Goal: Task Accomplishment & Management: Complete application form

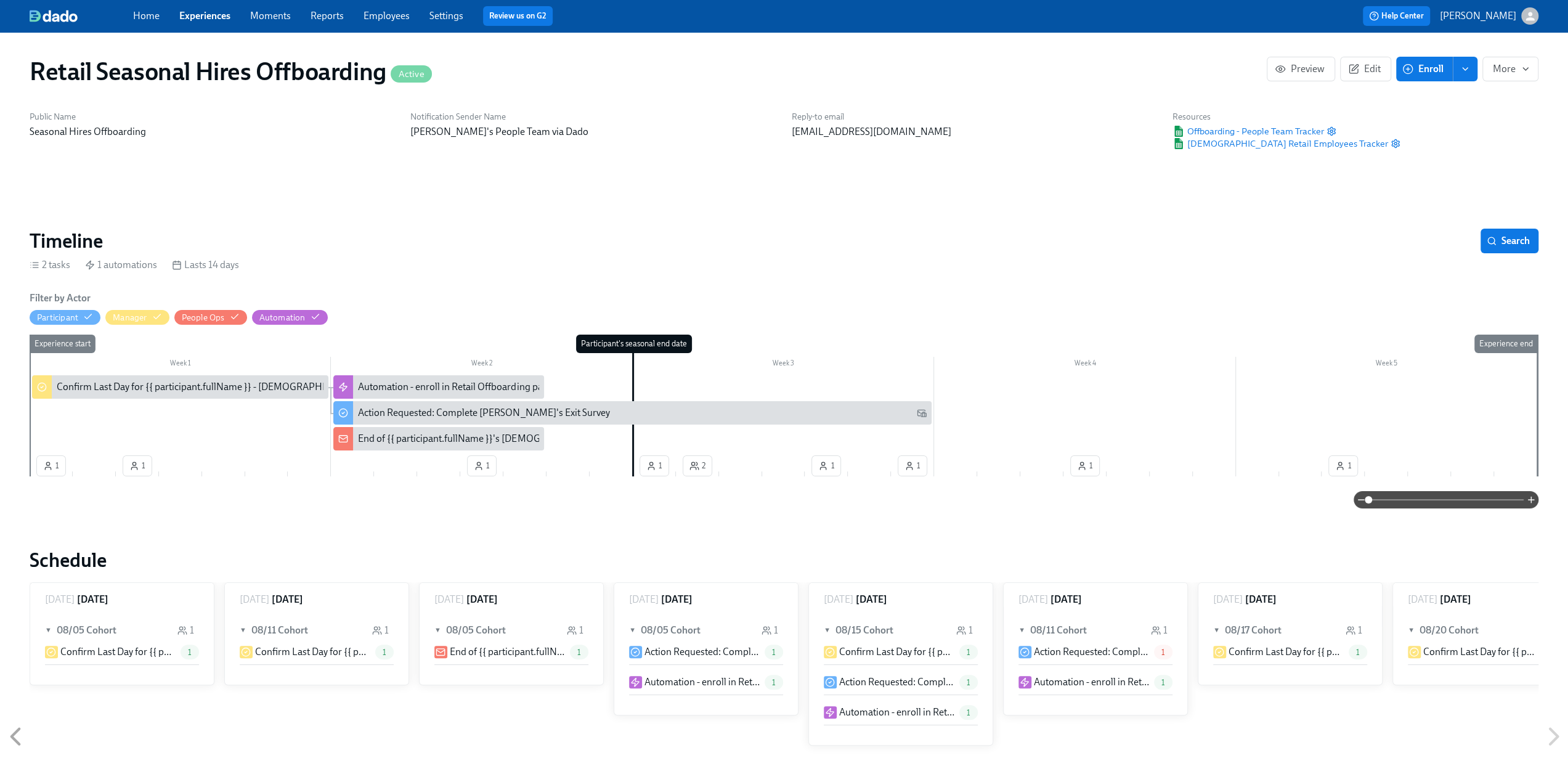
scroll to position [0, 3348]
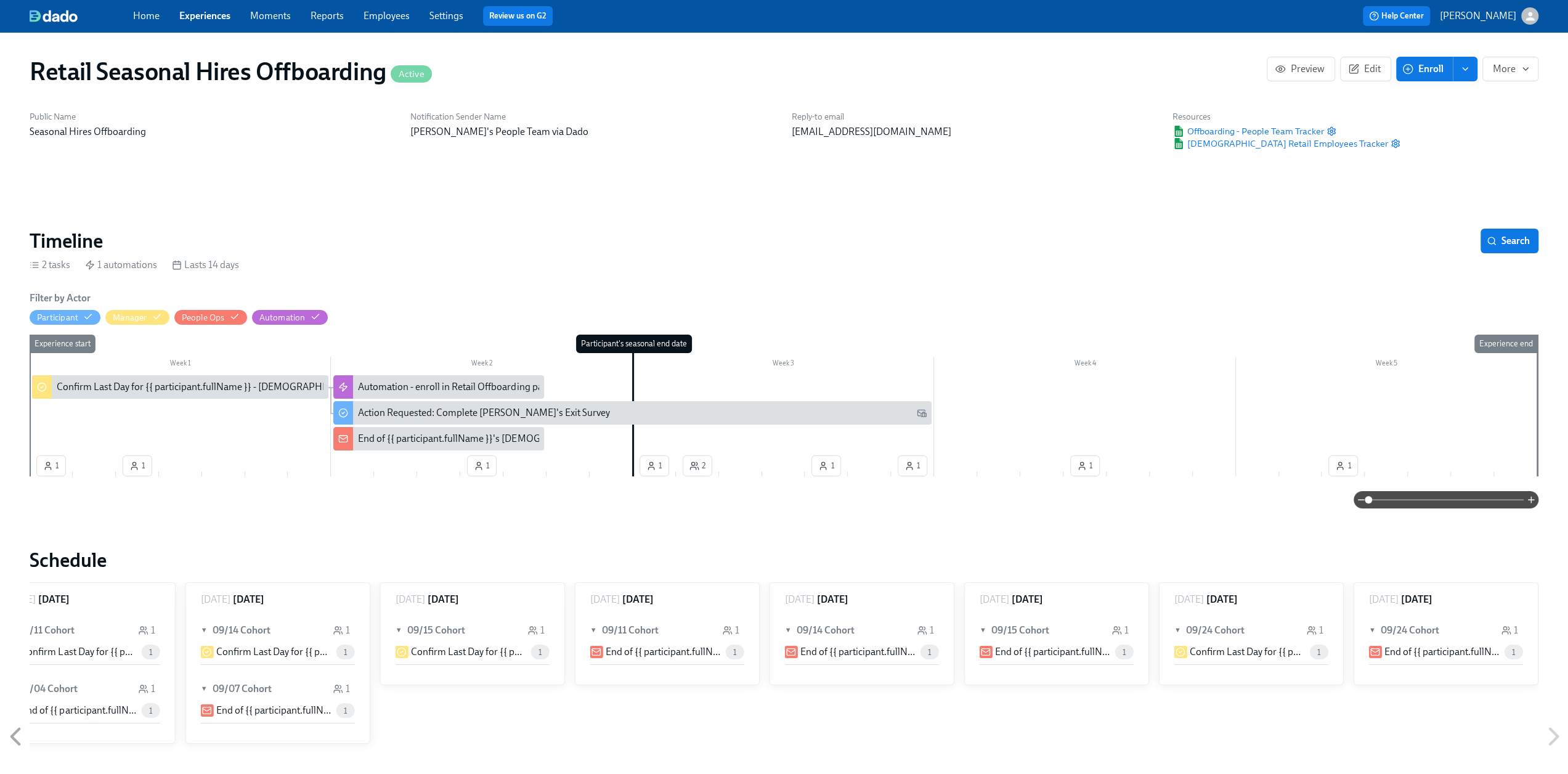
click at [200, 22] on span "Experiences" at bounding box center [205, 15] width 51 height 13
click at [201, 22] on span "Experiences" at bounding box center [205, 15] width 51 height 13
click at [200, 12] on link "Experiences" at bounding box center [205, 15] width 51 height 12
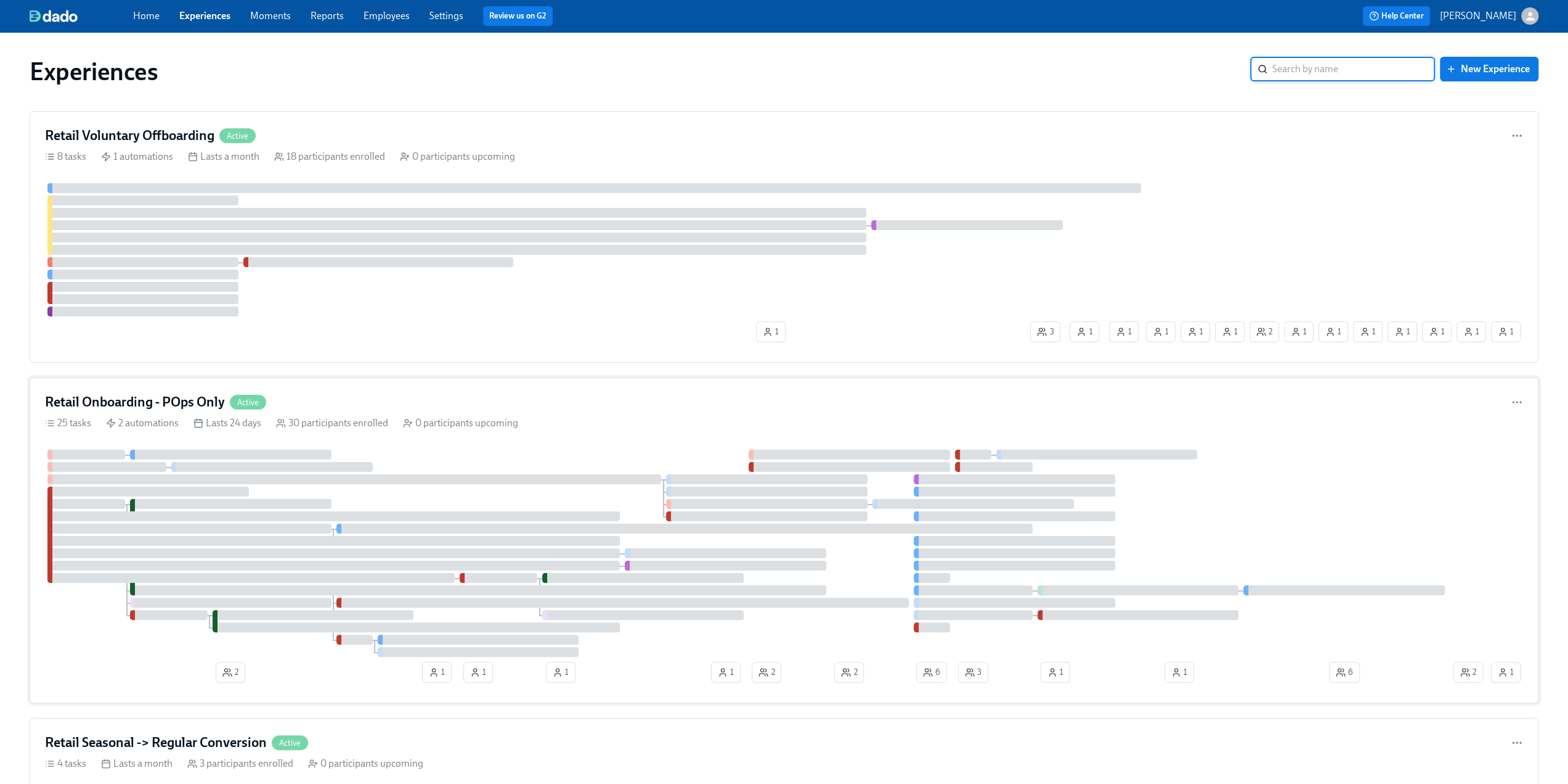
click at [361, 400] on div "Retail Onboarding - POps Only Active" at bounding box center [784, 401] width 1479 height 19
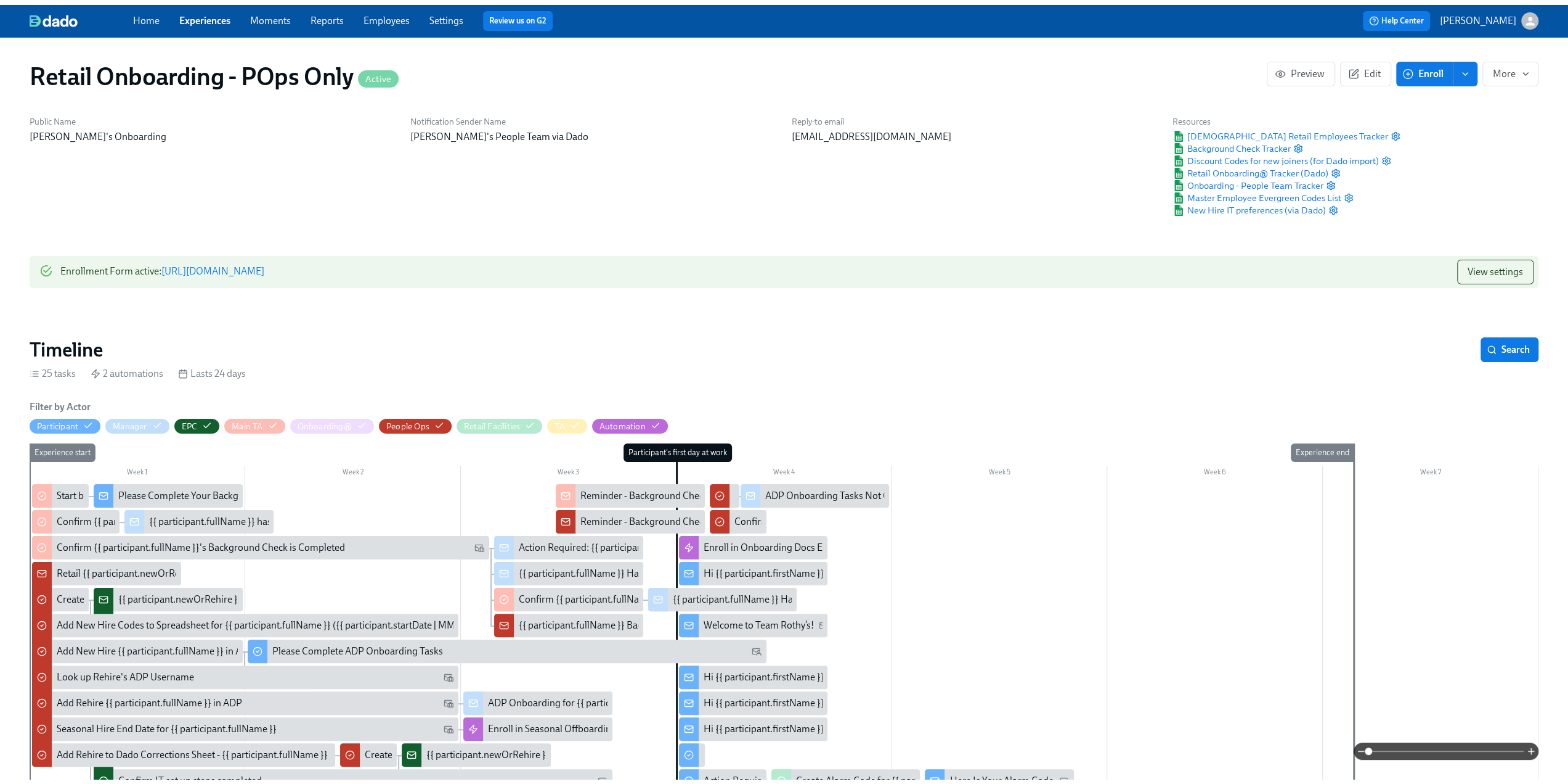
scroll to position [0, 5642]
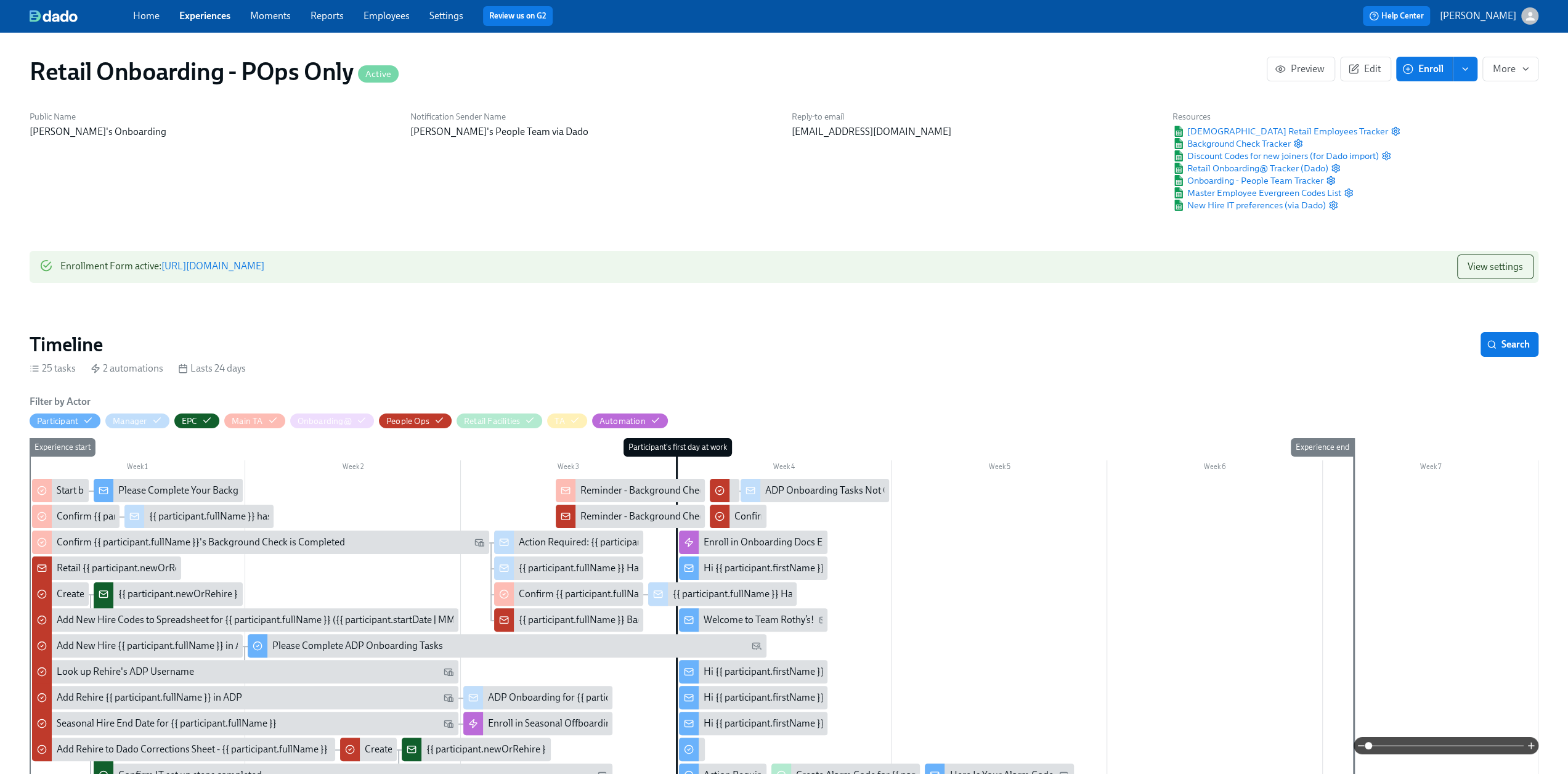
click at [198, 18] on link "Experiences" at bounding box center [205, 15] width 51 height 12
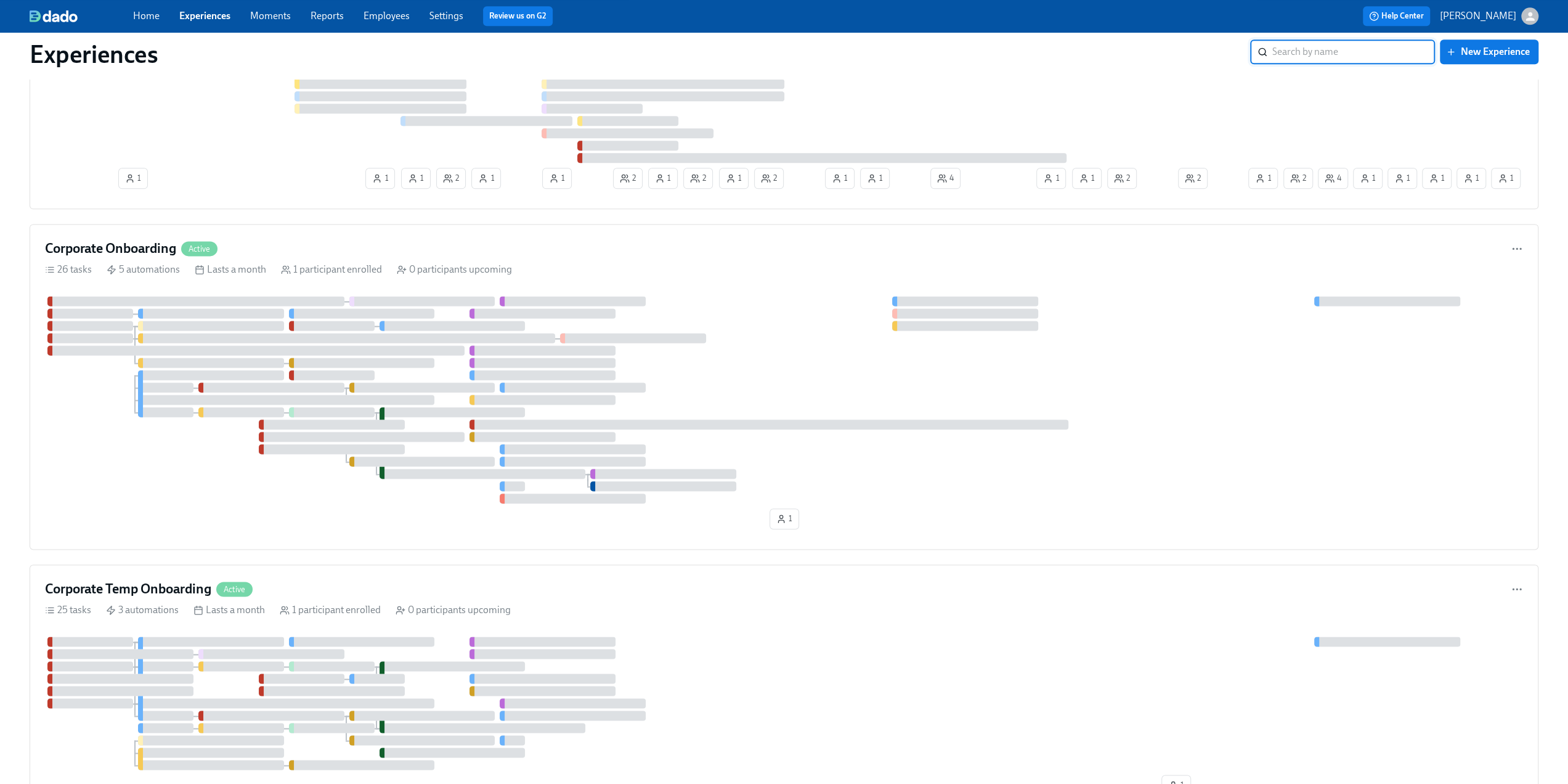
scroll to position [1603, 0]
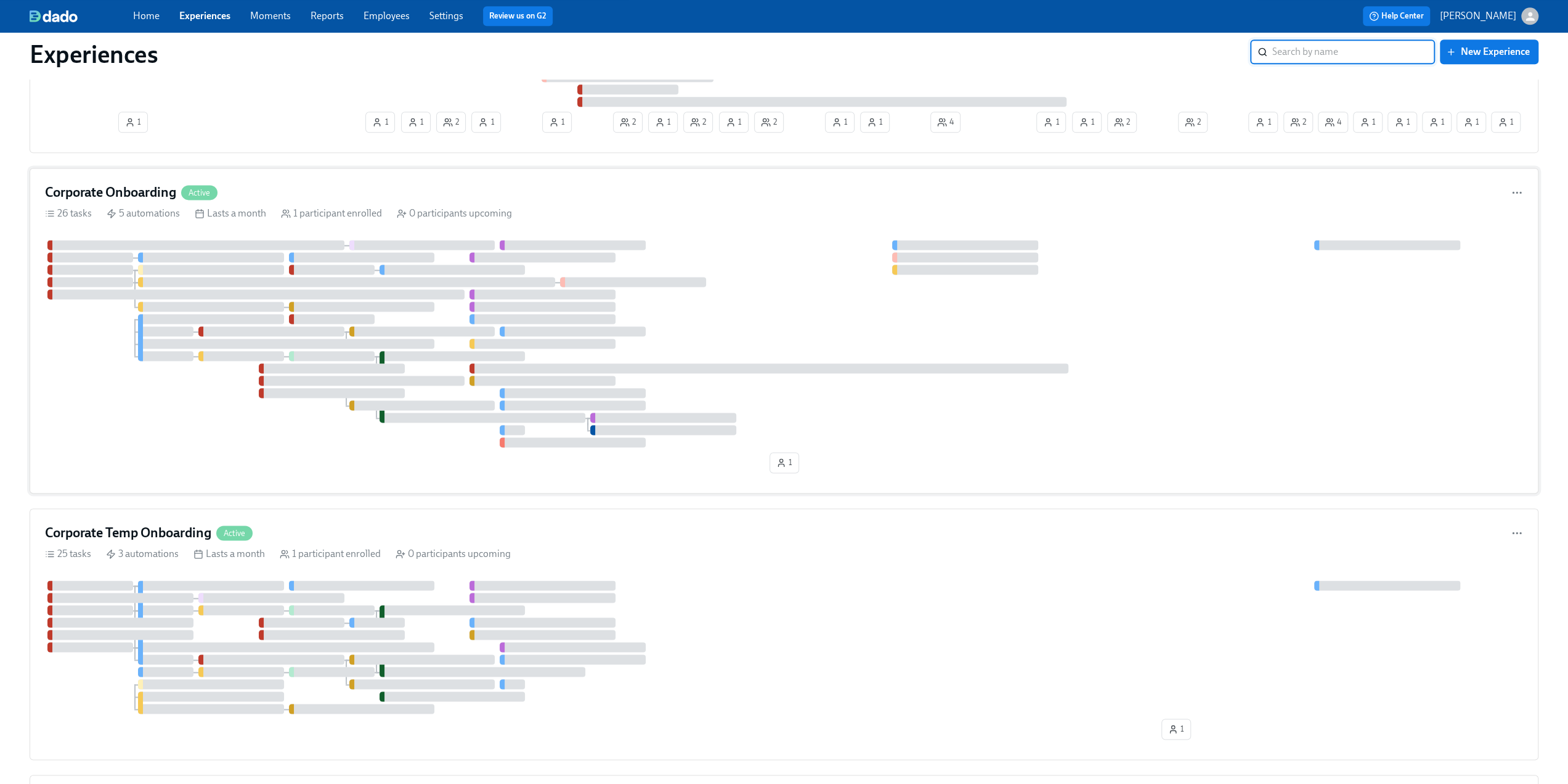
click at [301, 188] on div "Corporate Onboarding Active" at bounding box center [784, 192] width 1479 height 19
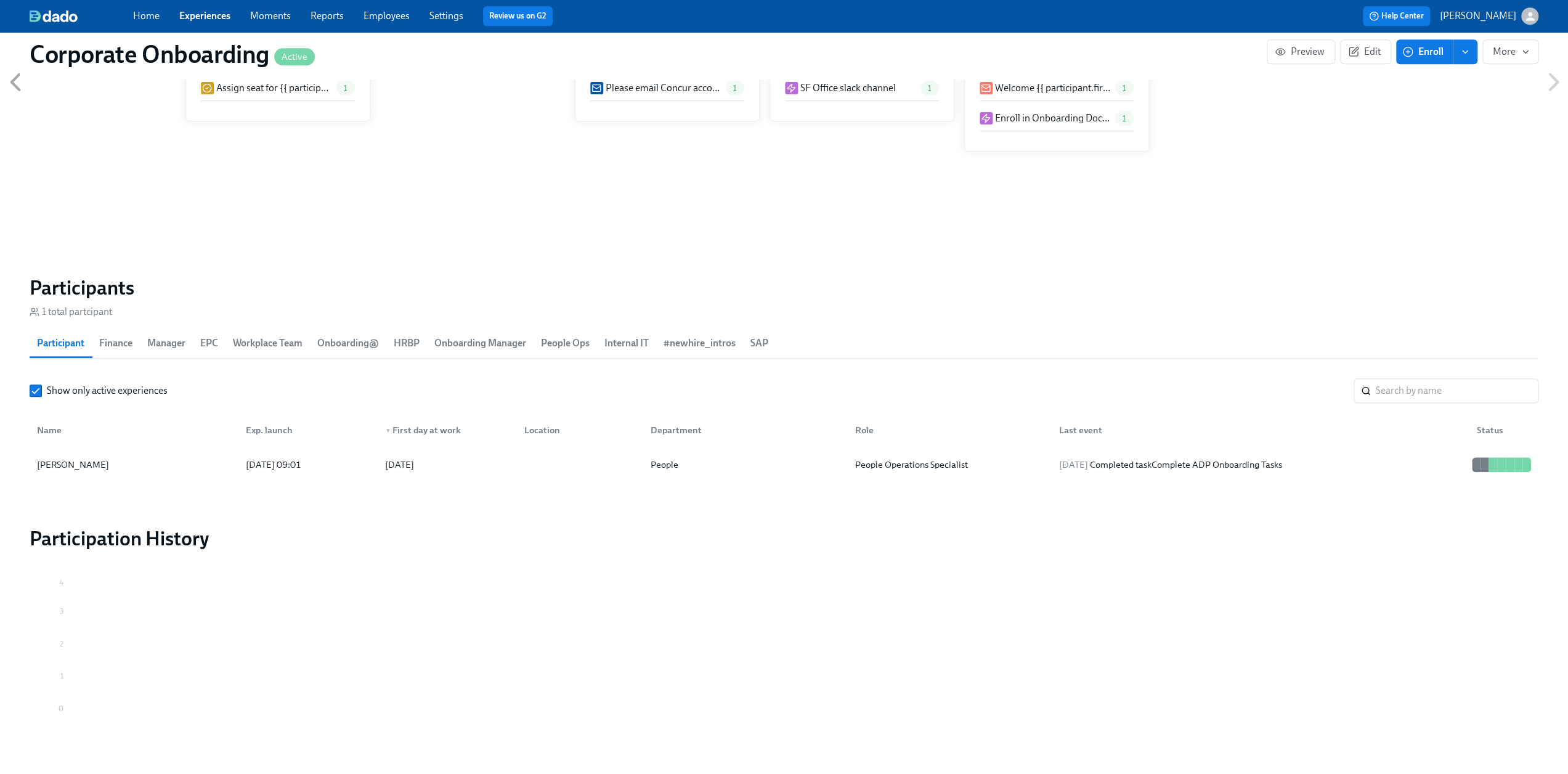
scroll to position [1103, 0]
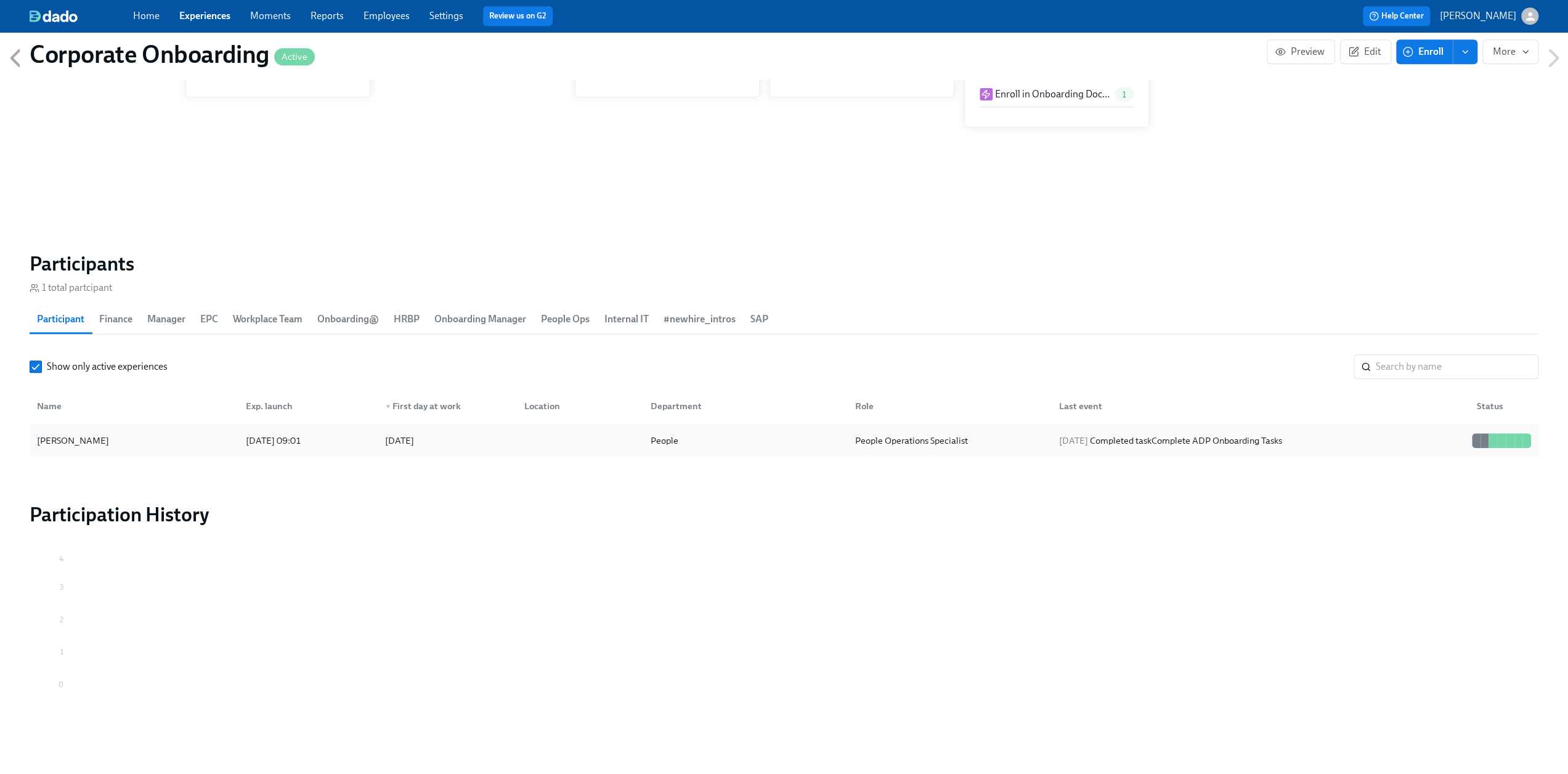
click at [157, 441] on div "[PERSON_NAME]" at bounding box center [134, 441] width 204 height 25
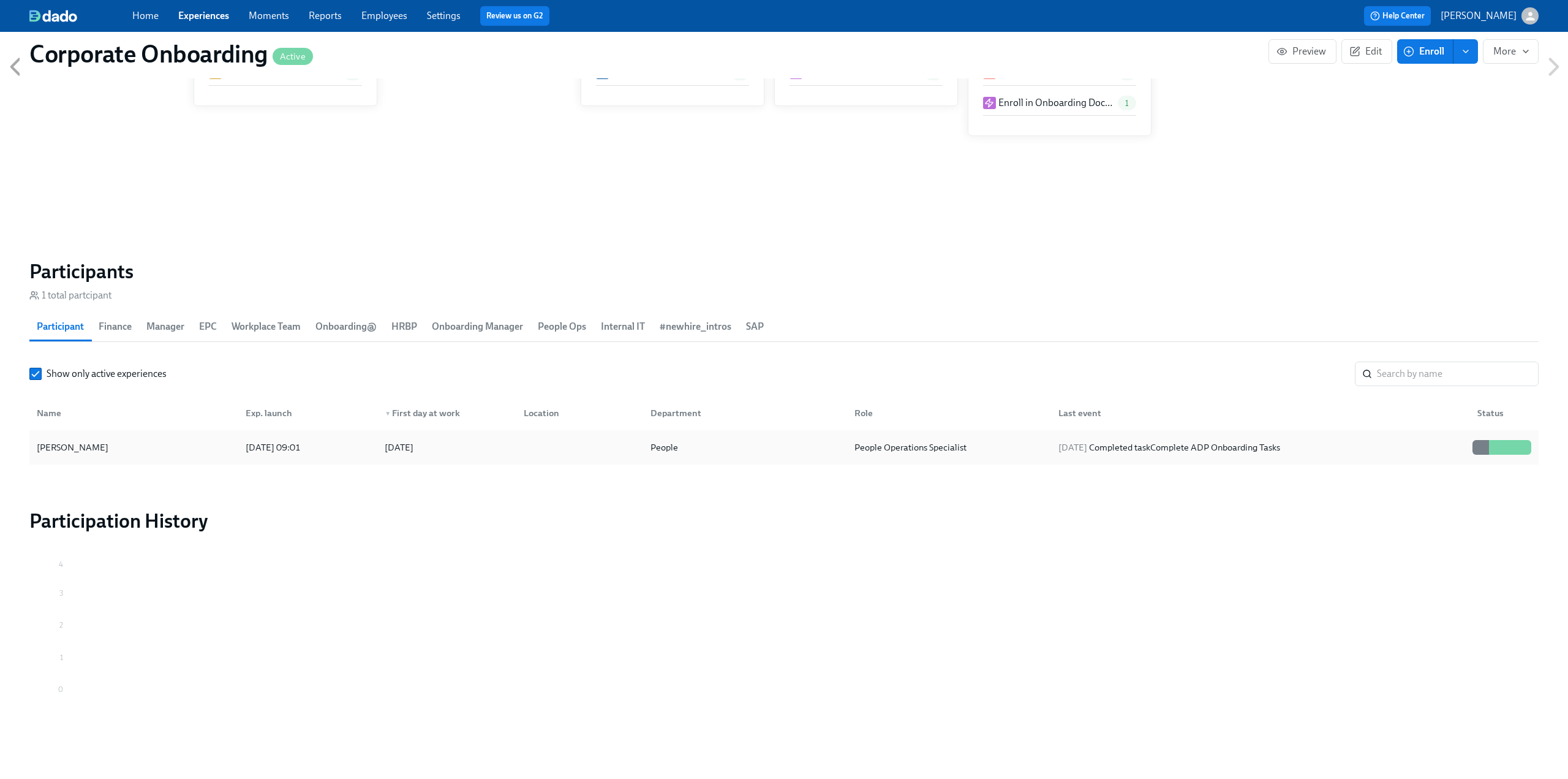
scroll to position [0, 425]
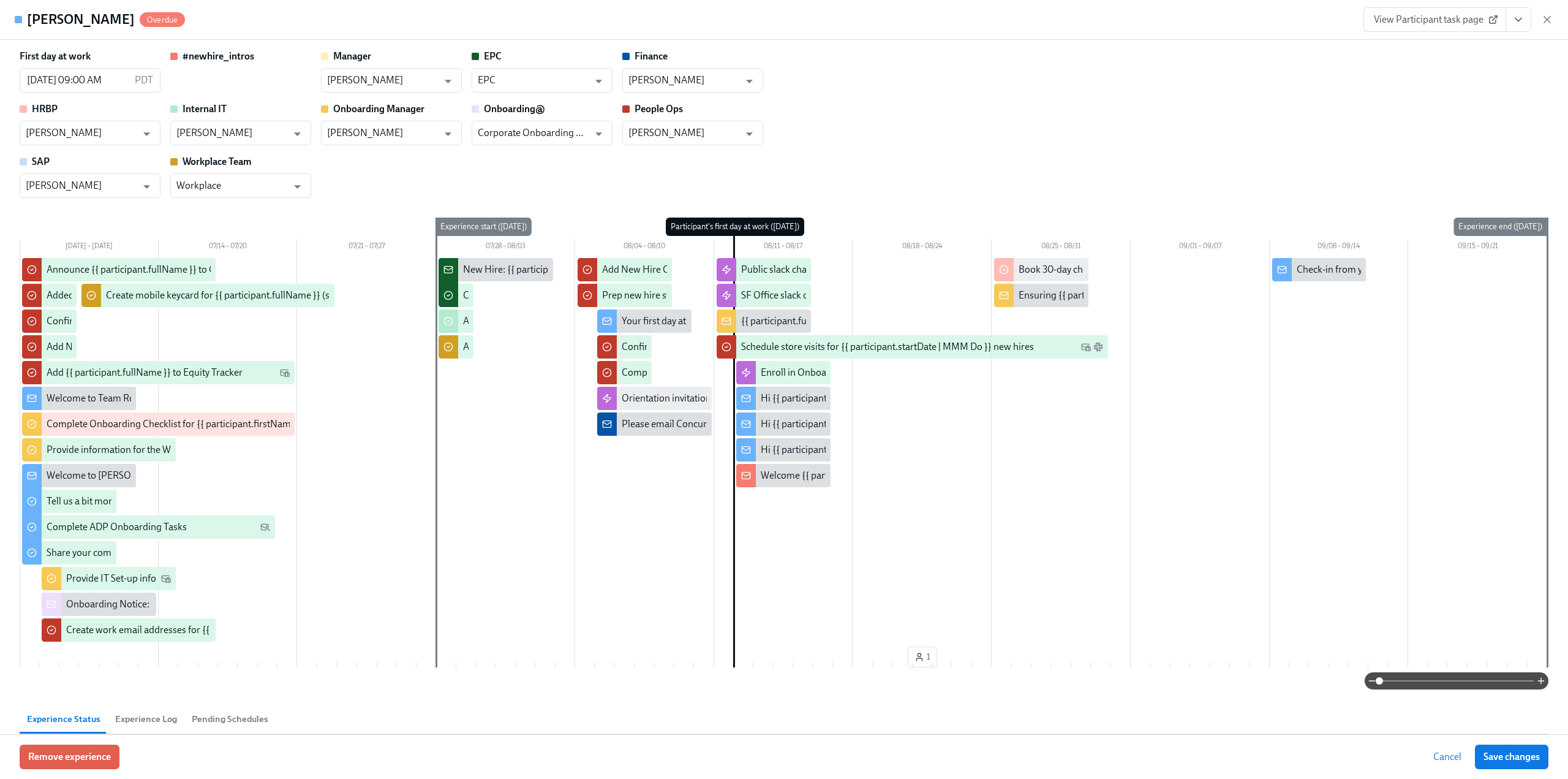
click at [1324, 270] on div "Check-in from your People Business Partner" at bounding box center [1388, 269] width 184 height 13
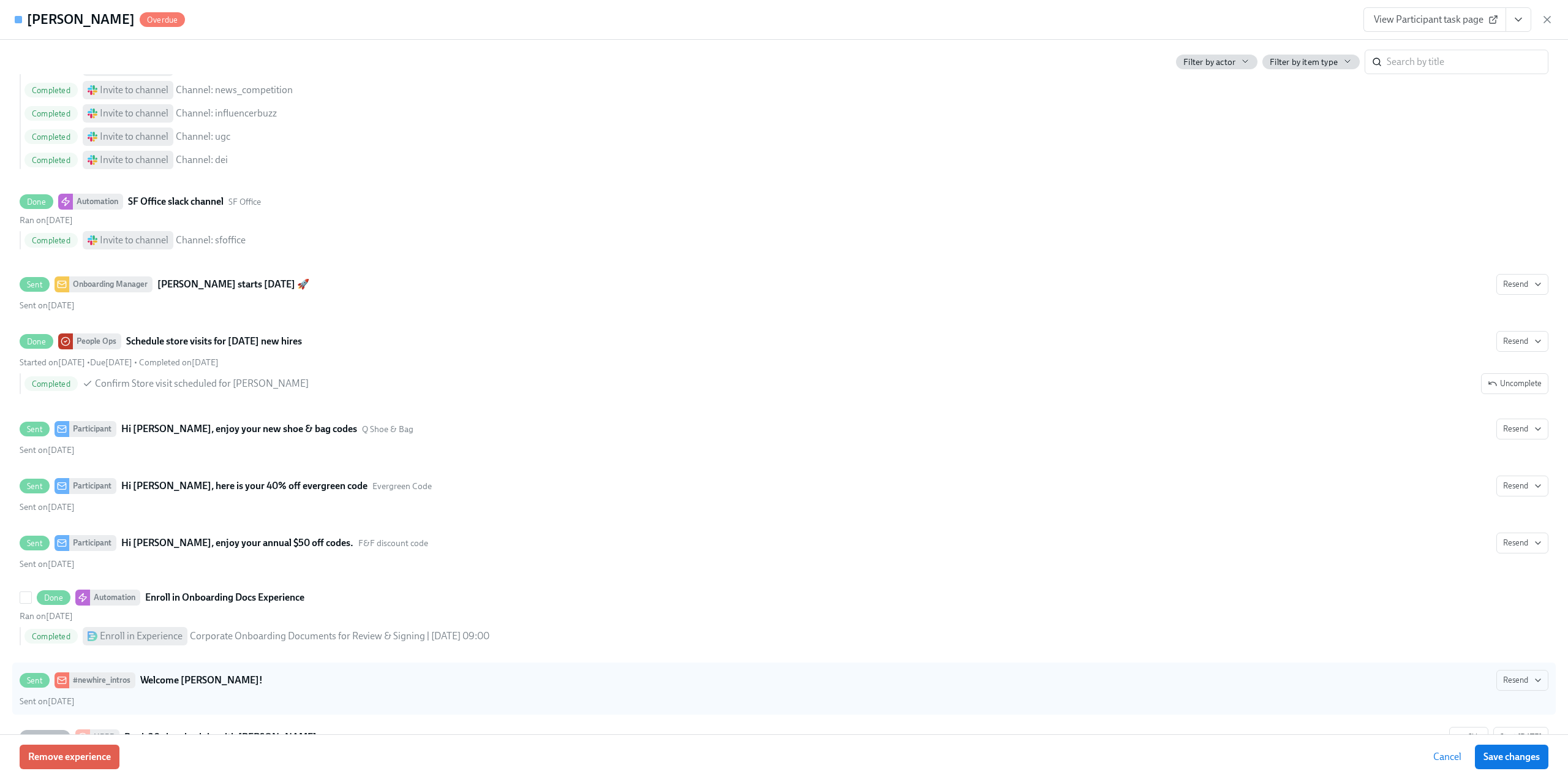
scroll to position [4136, 0]
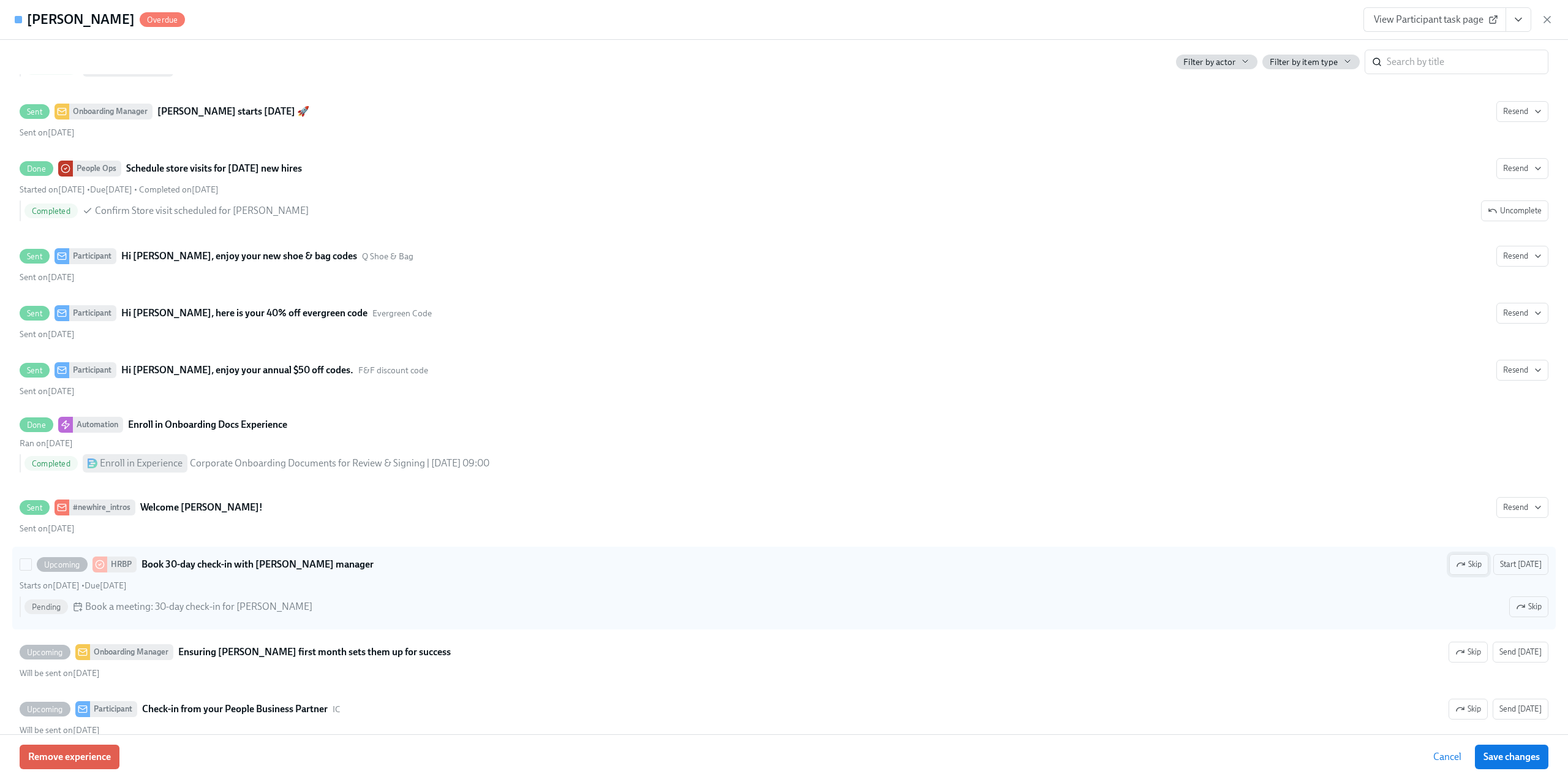
click at [1462, 558] on span "Skip" at bounding box center [1468, 564] width 26 height 12
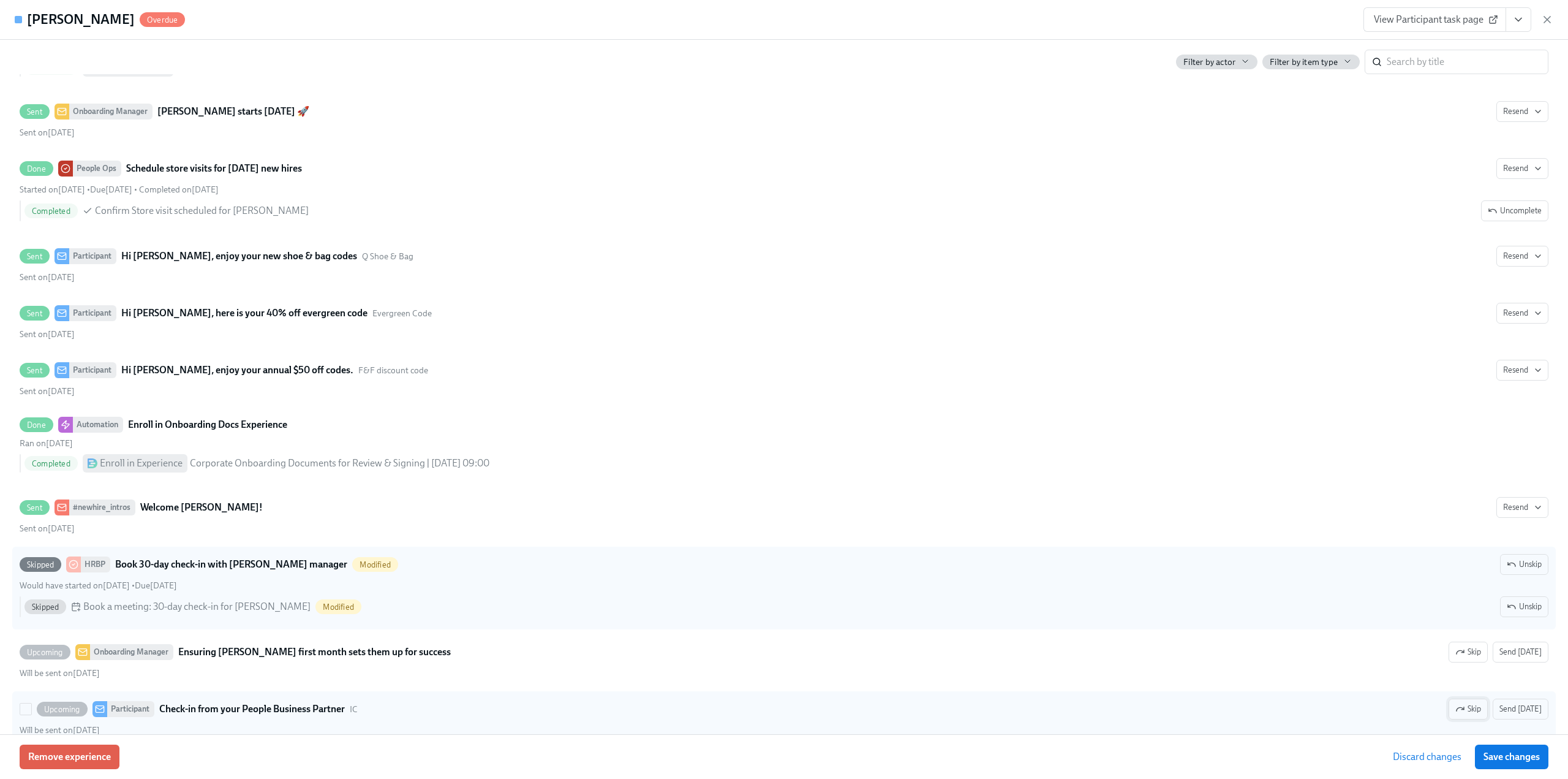
click at [1462, 702] on span "Skip" at bounding box center [1468, 709] width 26 height 12
click at [1519, 756] on span "Save changes" at bounding box center [1512, 757] width 56 height 12
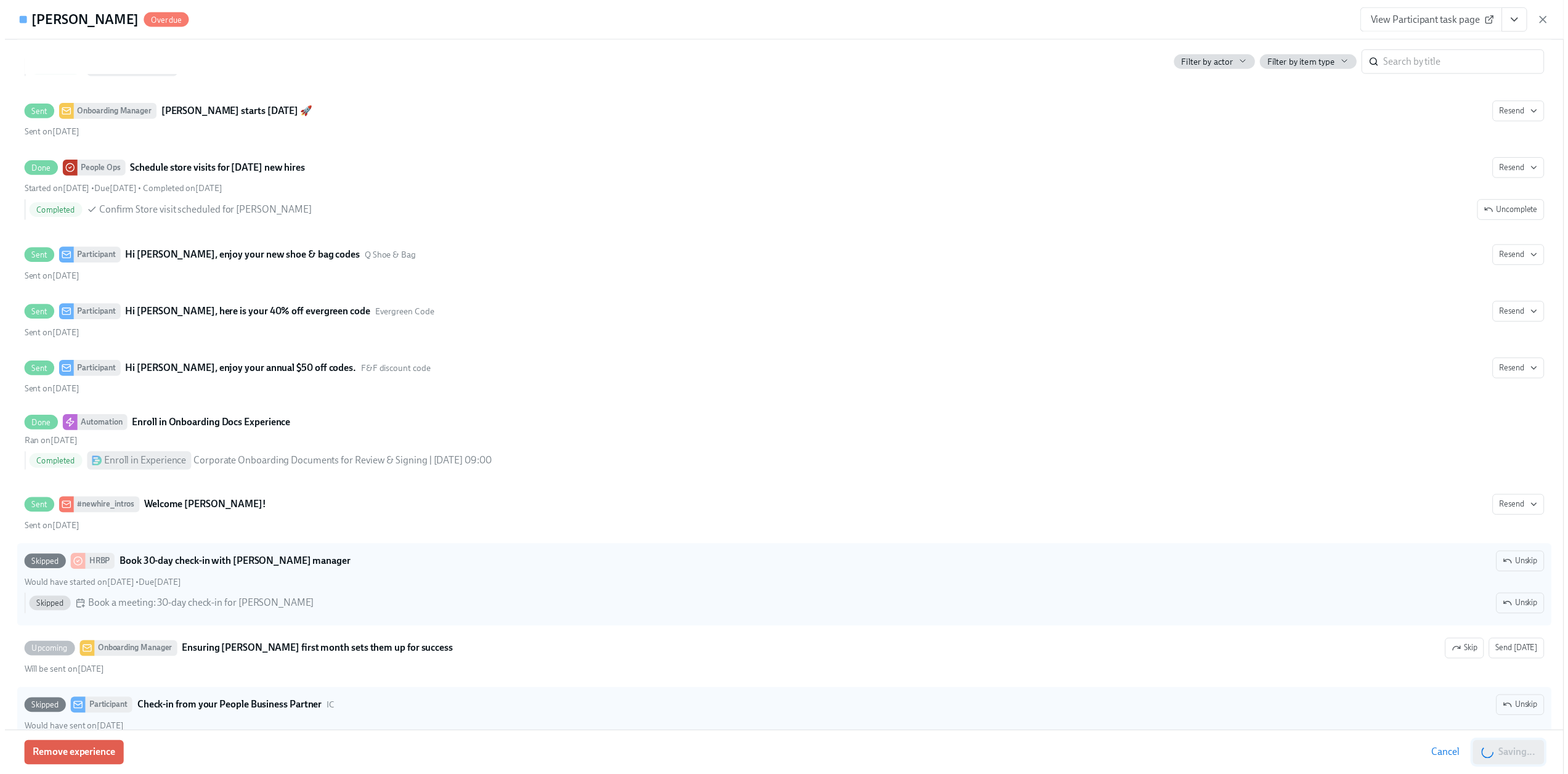
scroll to position [0, 233]
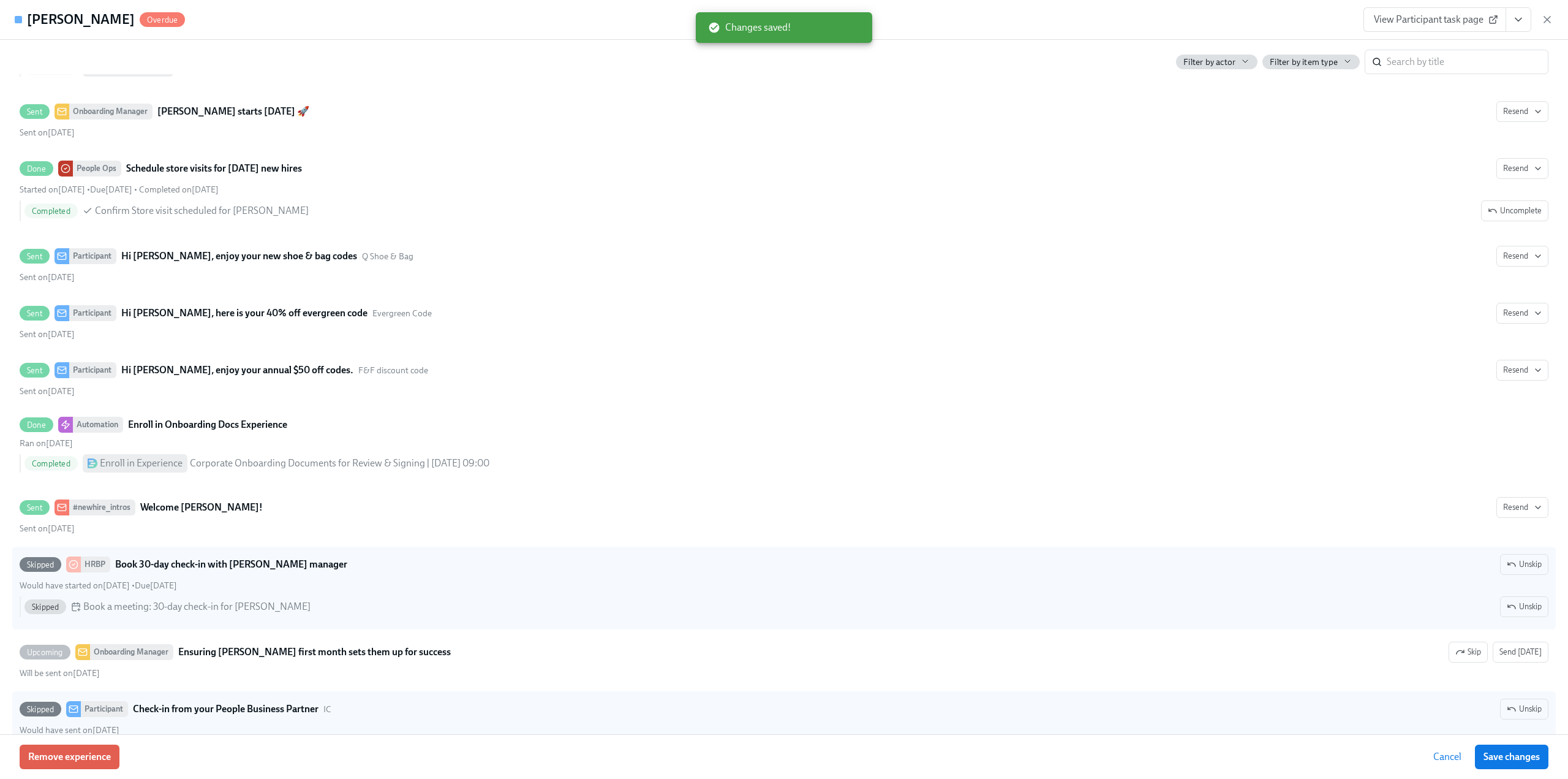
click at [1543, 27] on div "View Participant task page" at bounding box center [1458, 19] width 190 height 25
click at [1548, 19] on icon "button" at bounding box center [1546, 19] width 6 height 6
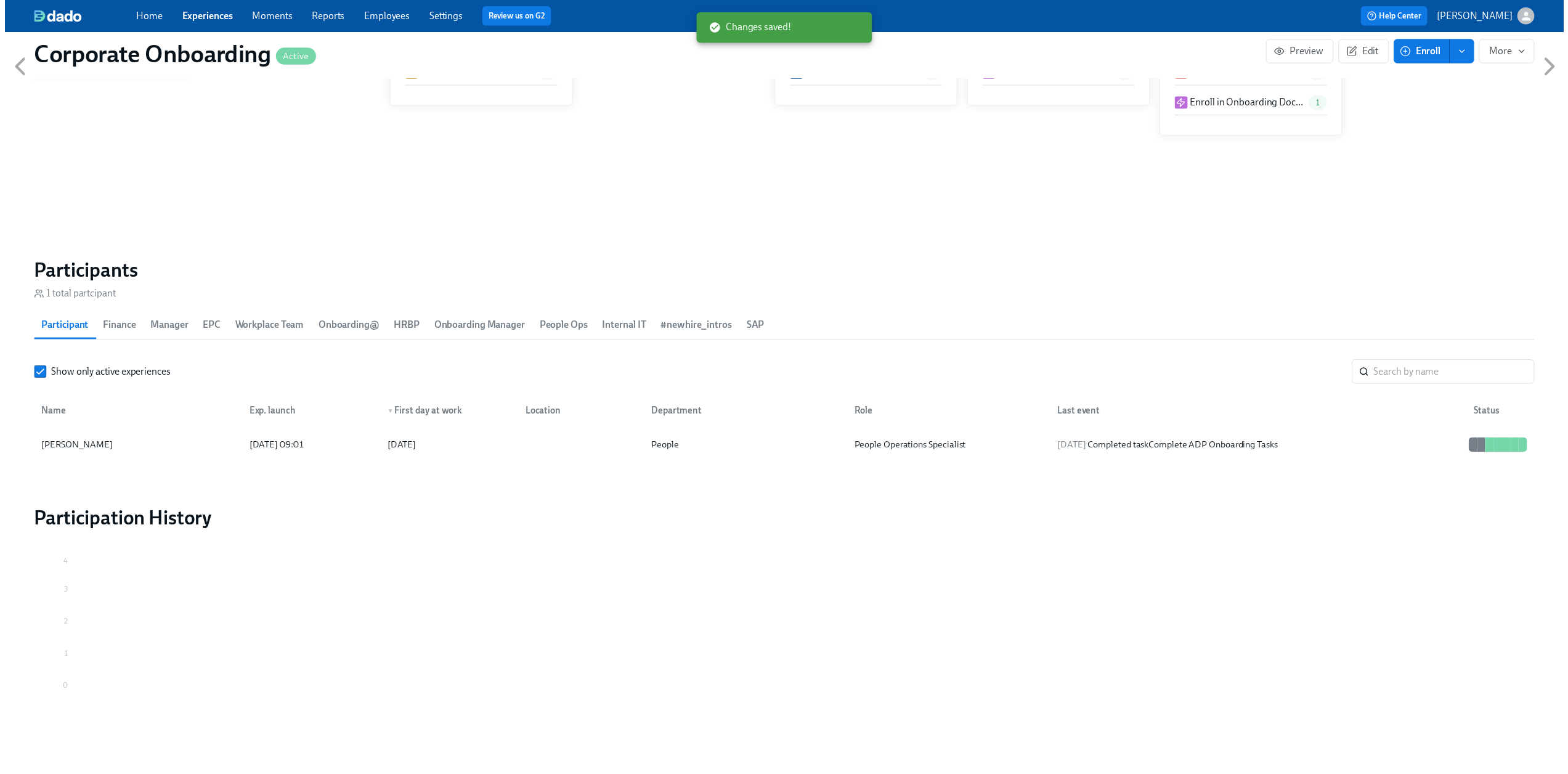
scroll to position [0, 224]
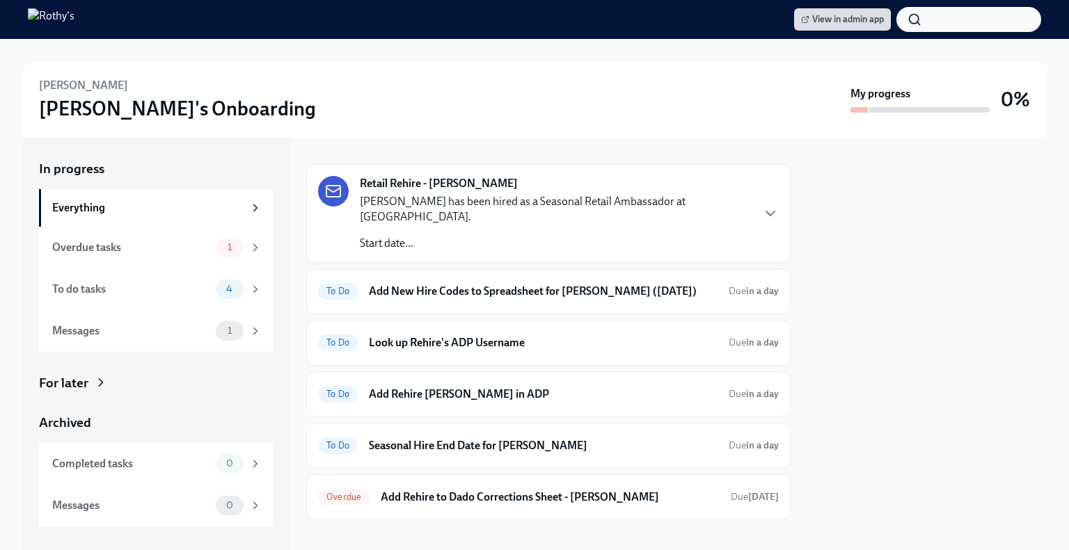
scroll to position [37, 0]
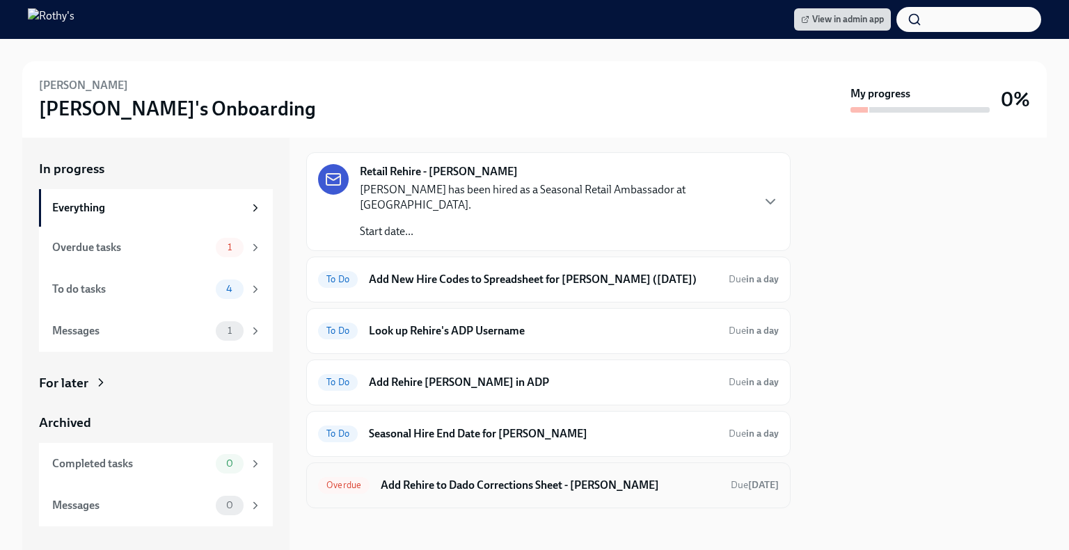
click at [484, 482] on h6 "Add Rehire to Dado Corrections Sheet - [PERSON_NAME]" at bounding box center [550, 485] width 339 height 15
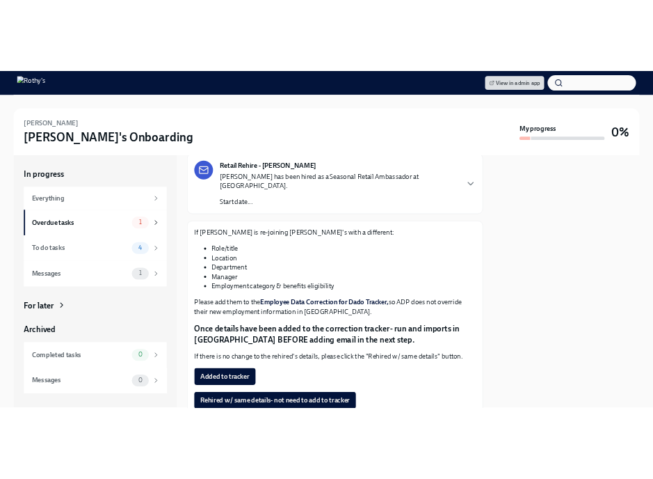
scroll to position [142, 0]
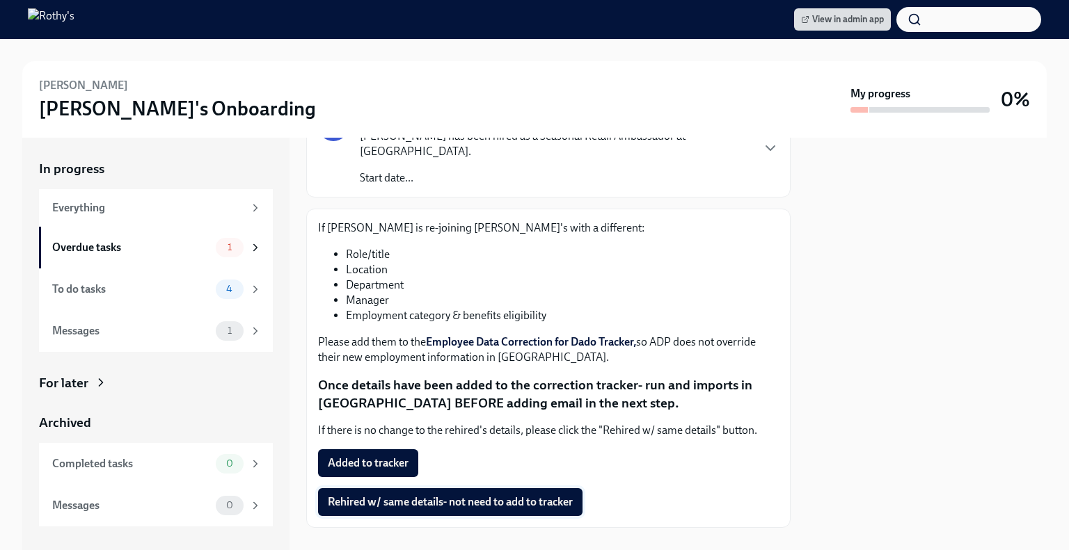
click at [430, 495] on span "Rehired w/ same details- not need to add to tracker" at bounding box center [450, 502] width 245 height 14
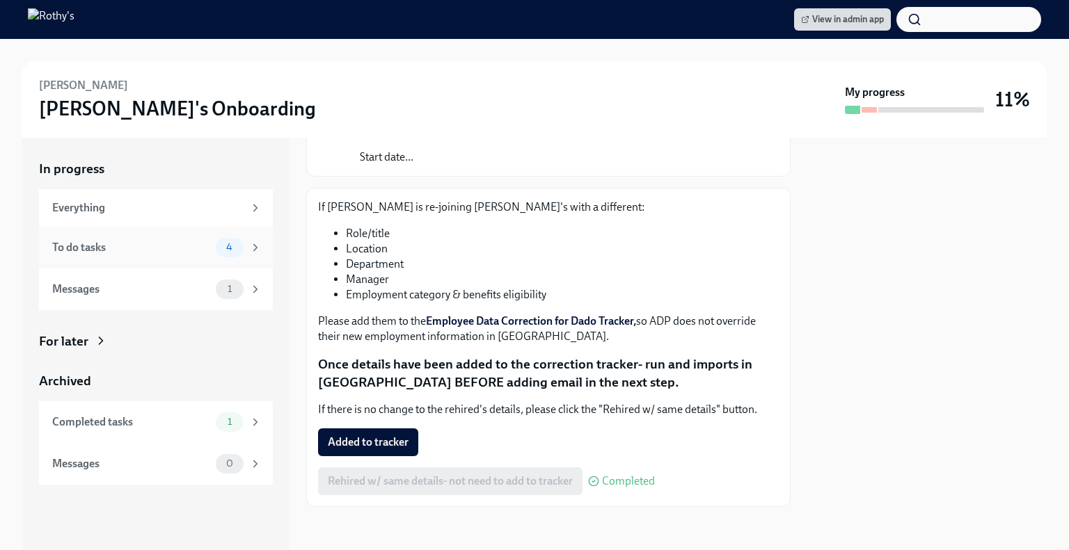
click at [156, 244] on div "To do tasks" at bounding box center [131, 247] width 158 height 15
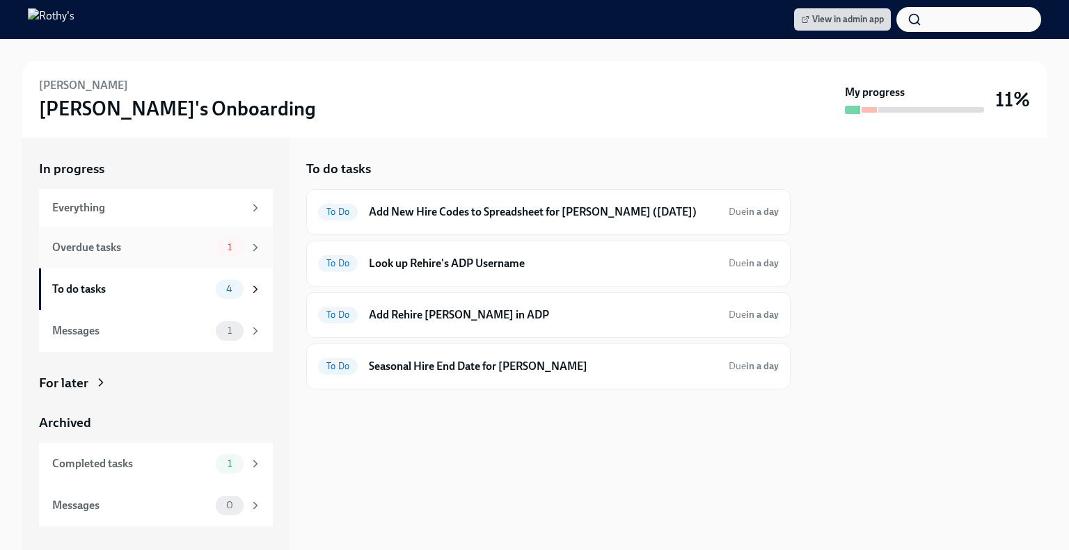
click at [157, 253] on div "Overdue tasks" at bounding box center [131, 247] width 158 height 15
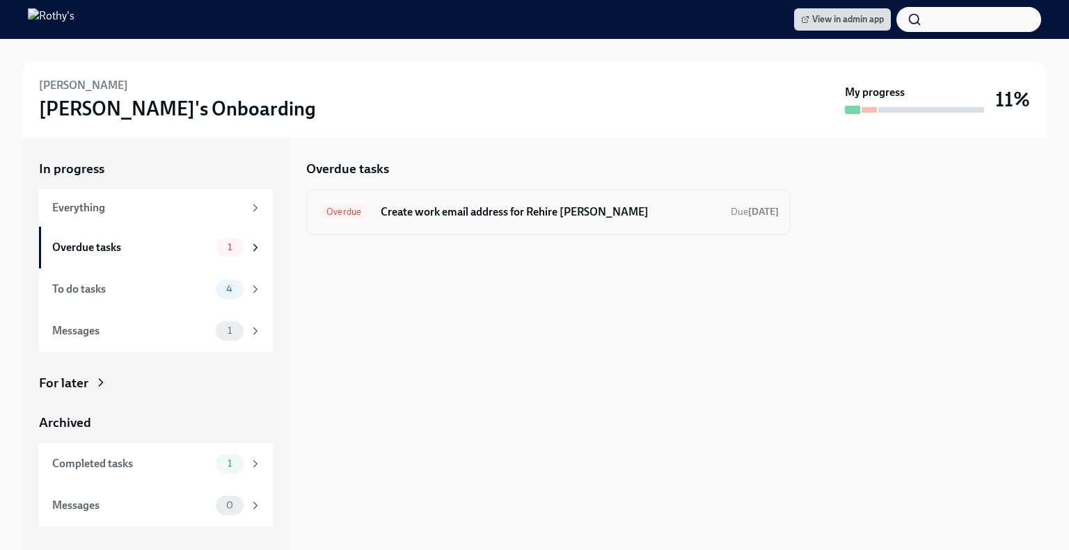
click at [494, 199] on div "Overdue Create work email address for Rehire Carid Santos Due today" at bounding box center [548, 212] width 484 height 46
click at [475, 191] on div "Overdue Create work email address for Rehire Carid Santos Due today" at bounding box center [548, 212] width 484 height 46
click at [480, 220] on div "Overdue Create work email address for Rehire Carid Santos Due today" at bounding box center [548, 212] width 461 height 22
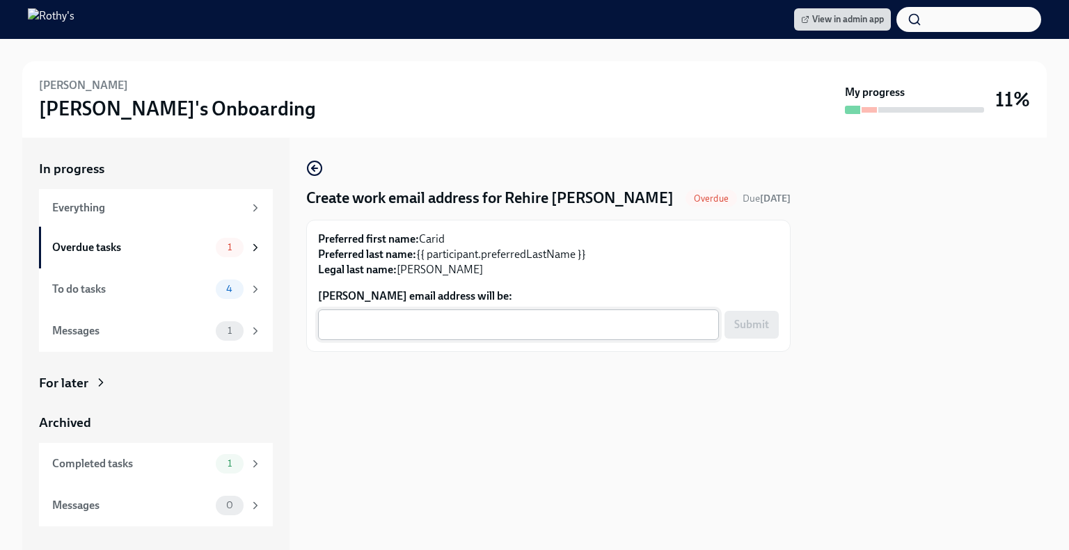
click at [432, 324] on textarea "Carid Santos's email address will be:" at bounding box center [518, 325] width 384 height 17
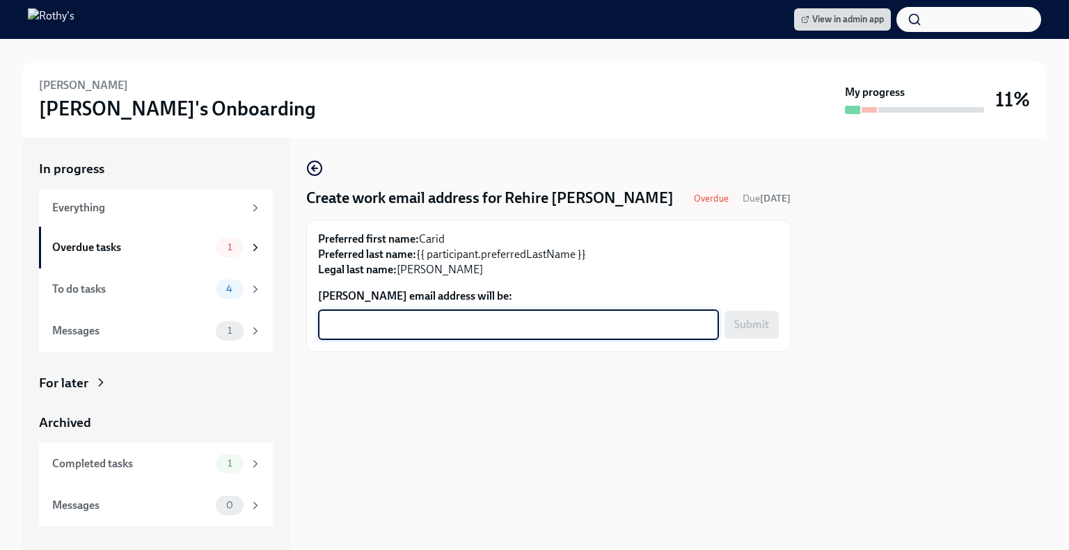
paste textarea "caridsantos@rothys.com"
type textarea "caridsantos@rothys.com"
click at [752, 326] on span "Submit" at bounding box center [751, 325] width 35 height 14
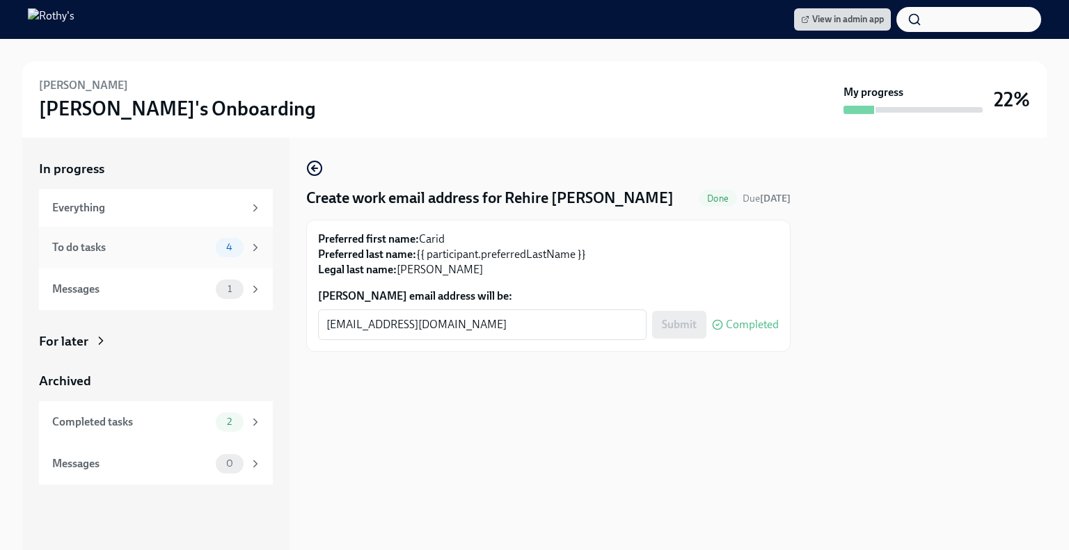
click at [131, 243] on div "To do tasks" at bounding box center [131, 247] width 158 height 15
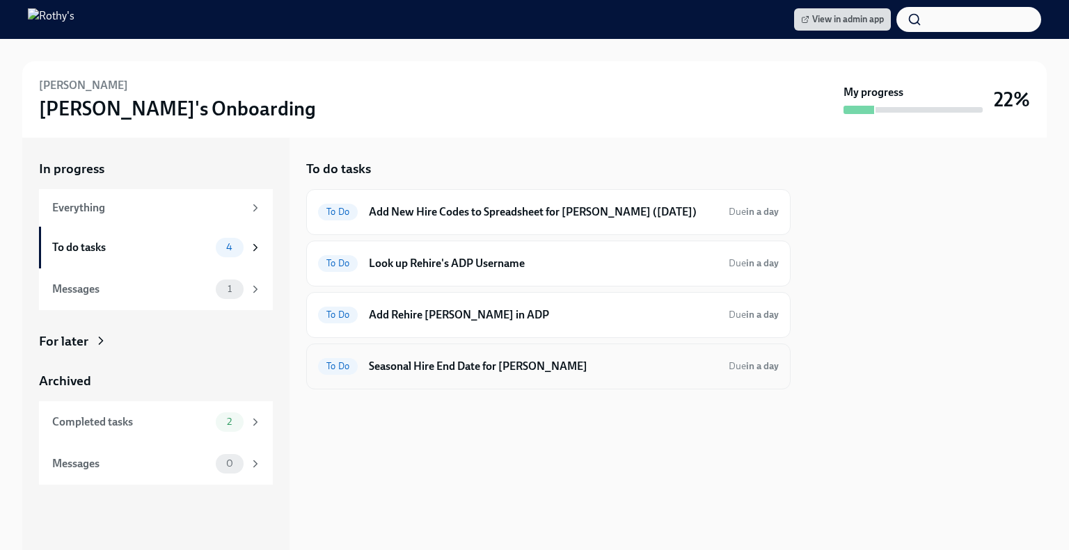
click at [552, 360] on h6 "Seasonal Hire End Date for Carid Santos" at bounding box center [543, 366] width 349 height 15
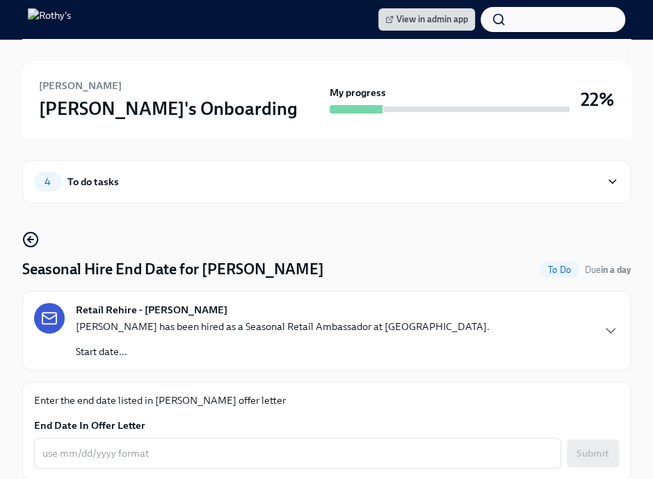
scroll to position [50, 0]
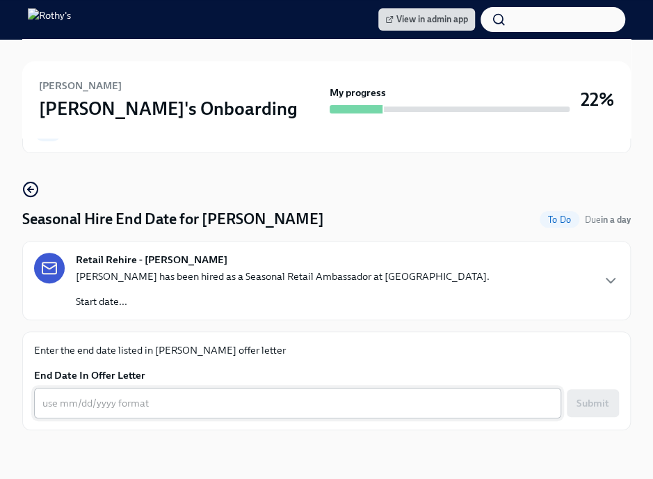
click at [122, 402] on textarea "End Date In Offer Letter" at bounding box center [297, 403] width 511 height 17
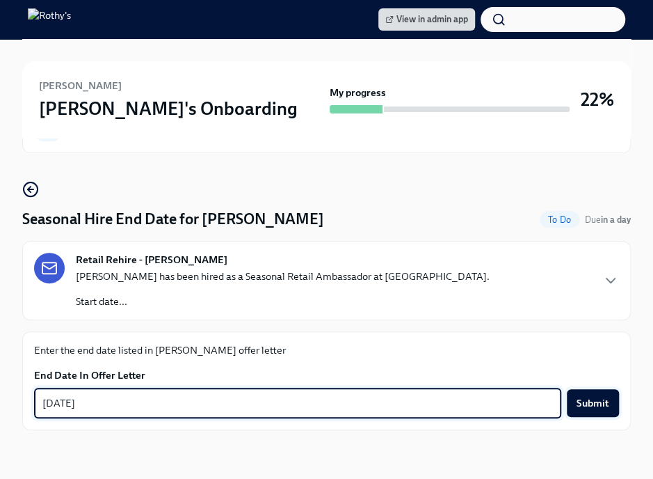
type textarea "11/02/2025"
click at [608, 402] on span "Submit" at bounding box center [593, 403] width 33 height 14
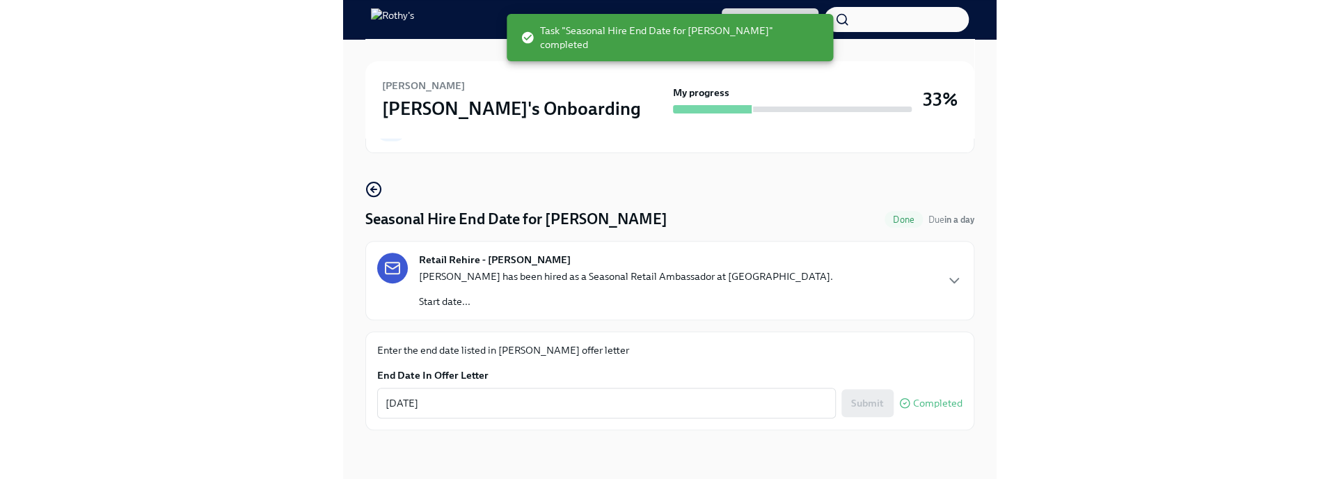
scroll to position [0, 0]
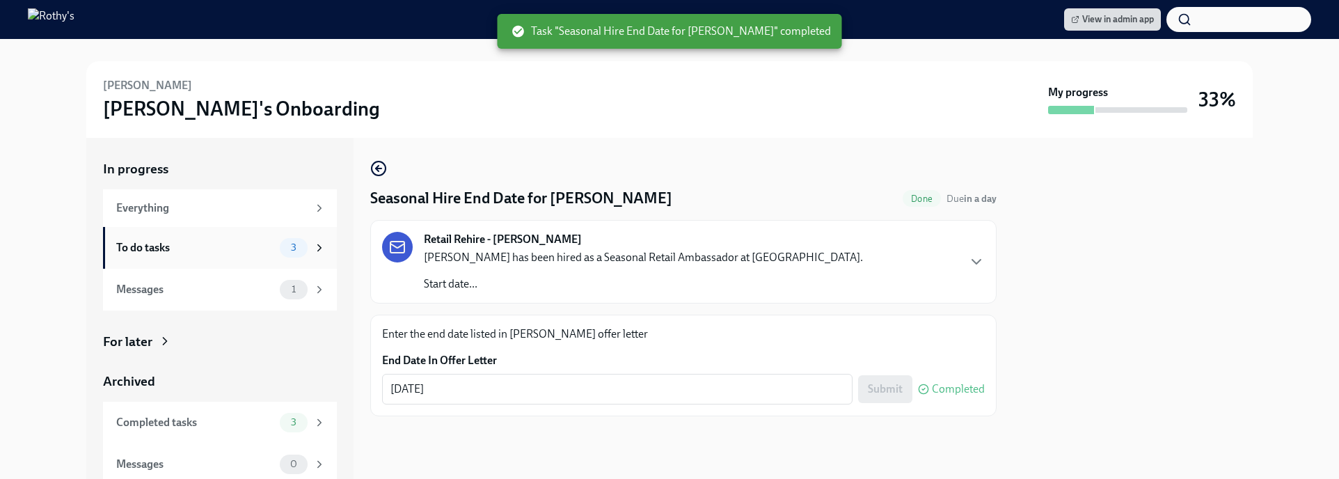
click at [203, 244] on div "To do tasks" at bounding box center [195, 247] width 158 height 15
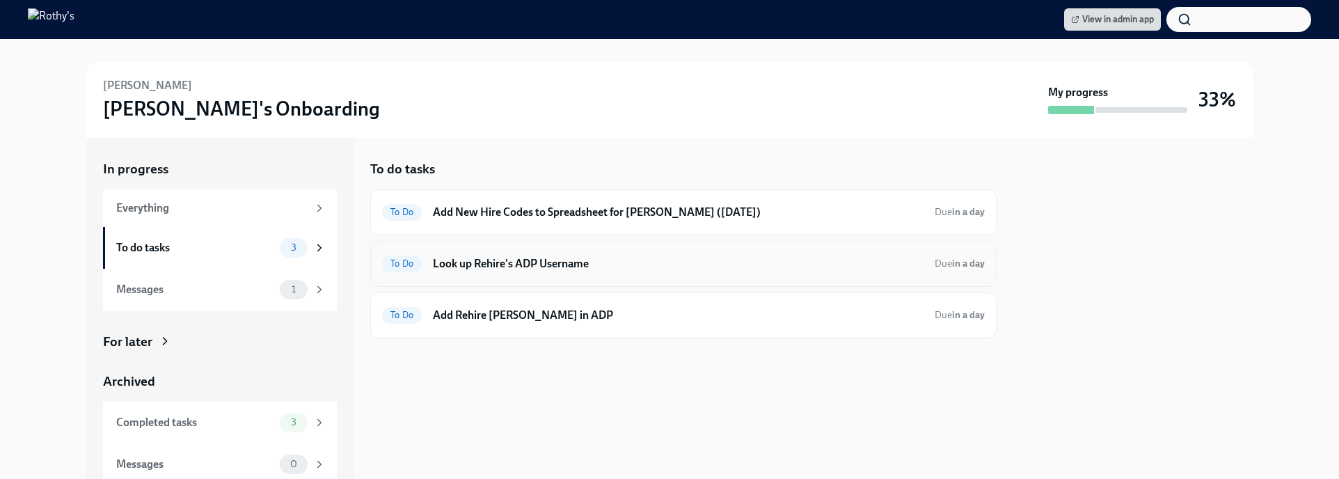
click at [476, 263] on h6 "Look up Rehire's ADP Username" at bounding box center [678, 263] width 491 height 15
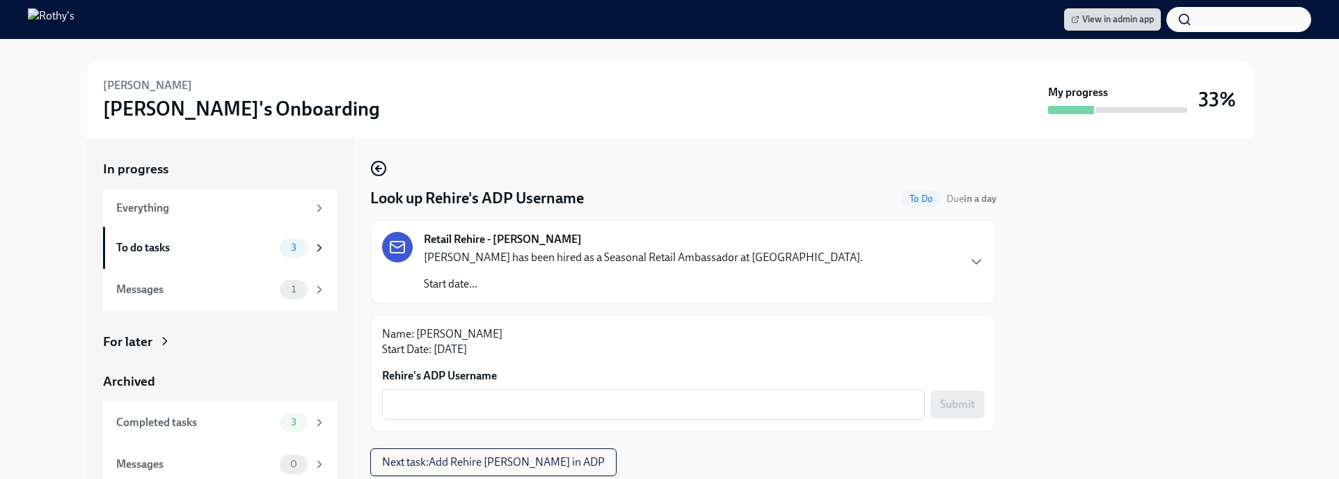
scroll to position [40, 0]
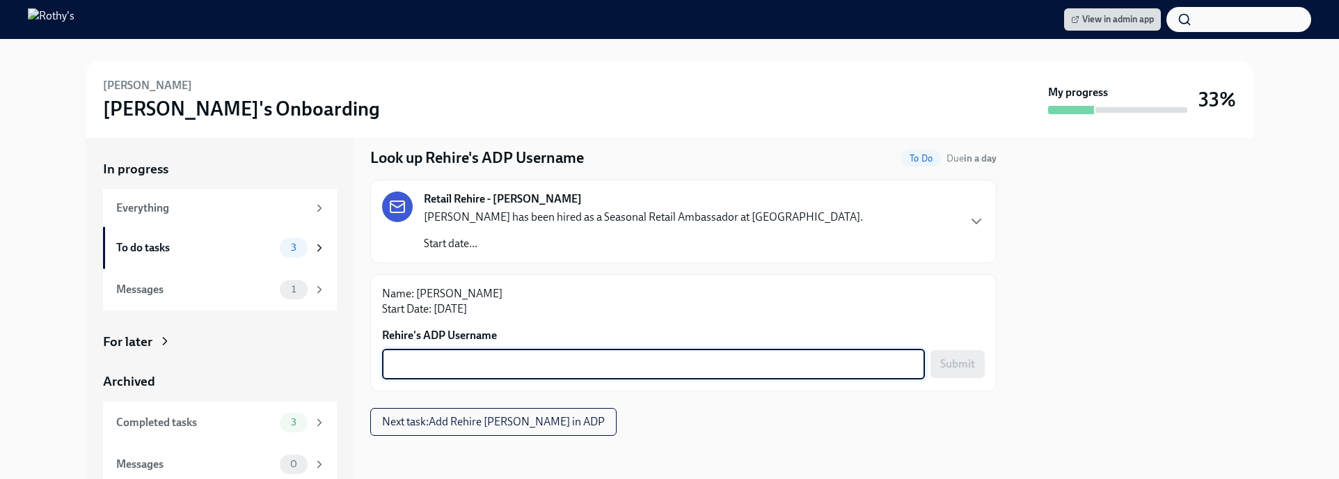
click at [589, 368] on textarea "Rehire's ADP Username" at bounding box center [653, 364] width 526 height 17
paste textarea "Carid.santos624"
type textarea "Carid.santos624"
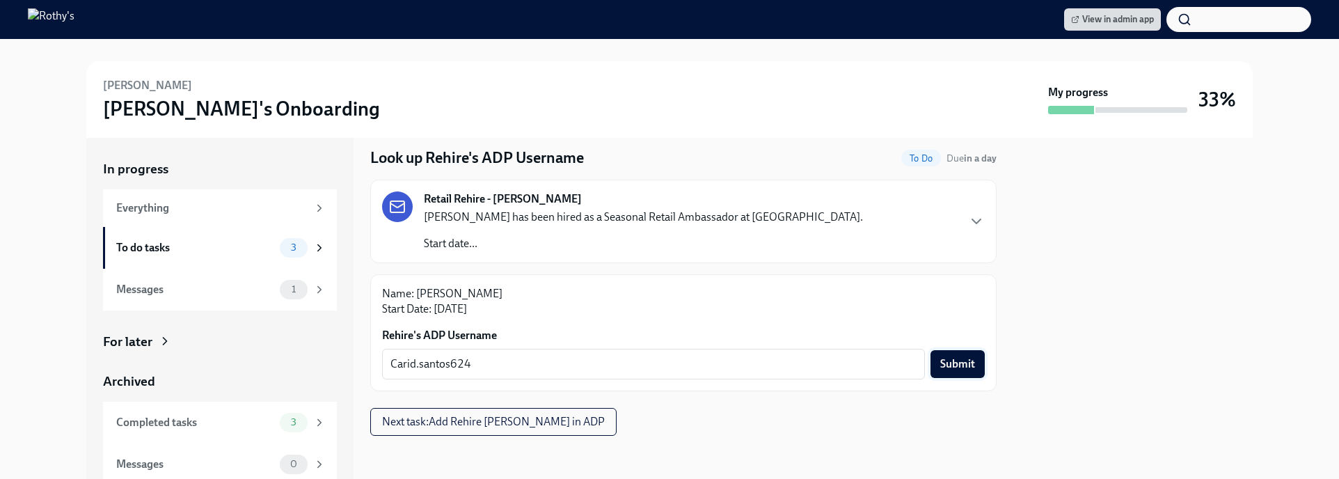
click at [945, 367] on span "Submit" at bounding box center [957, 364] width 35 height 14
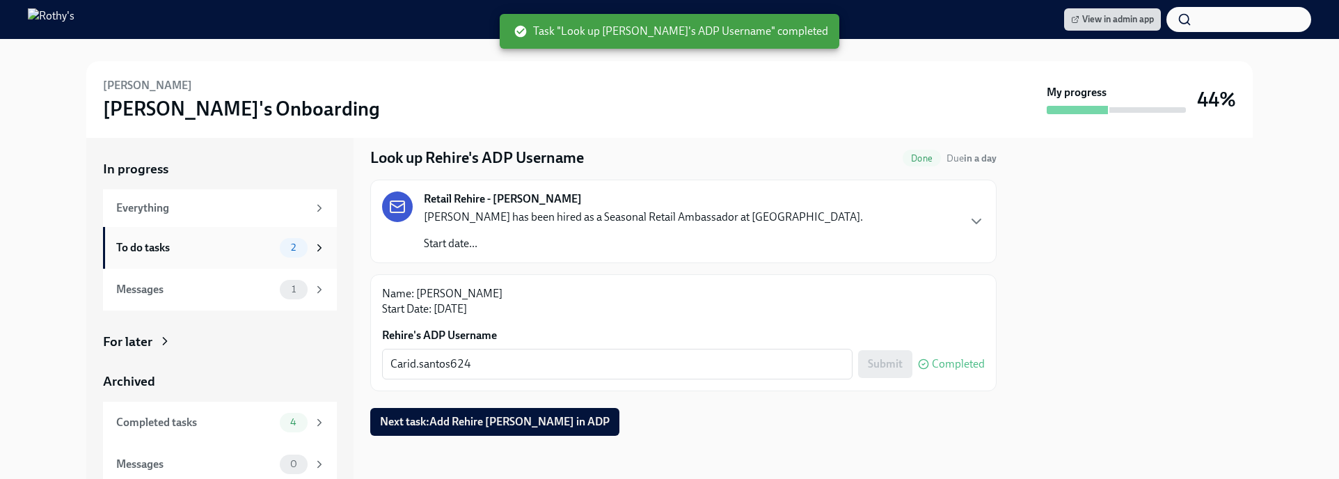
click at [203, 248] on div "To do tasks" at bounding box center [195, 247] width 158 height 15
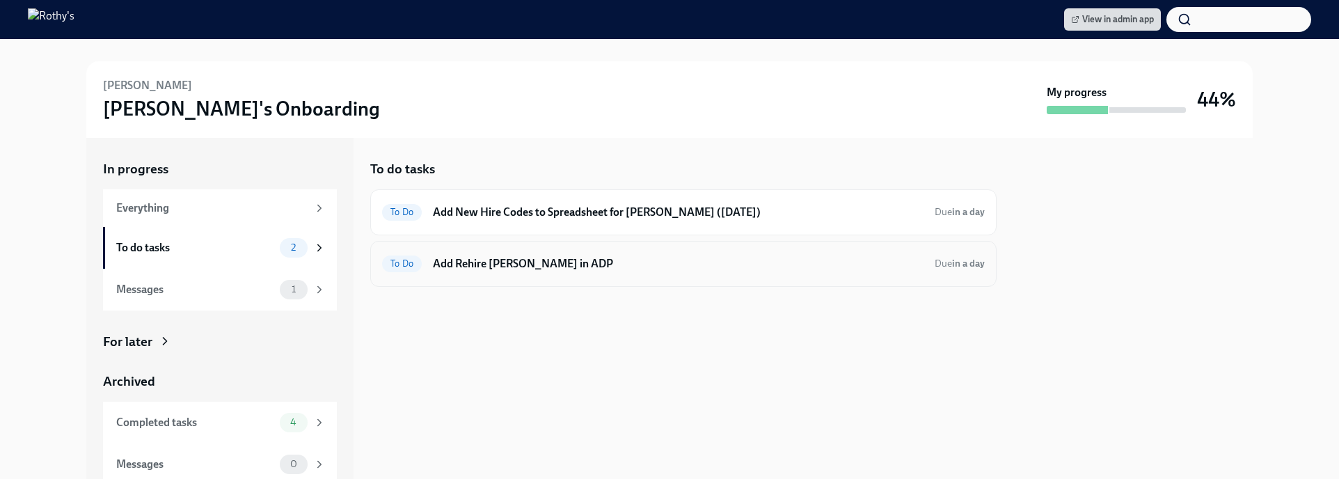
click at [578, 267] on h6 "Add Rehire Carid Santos in ADP" at bounding box center [678, 263] width 491 height 15
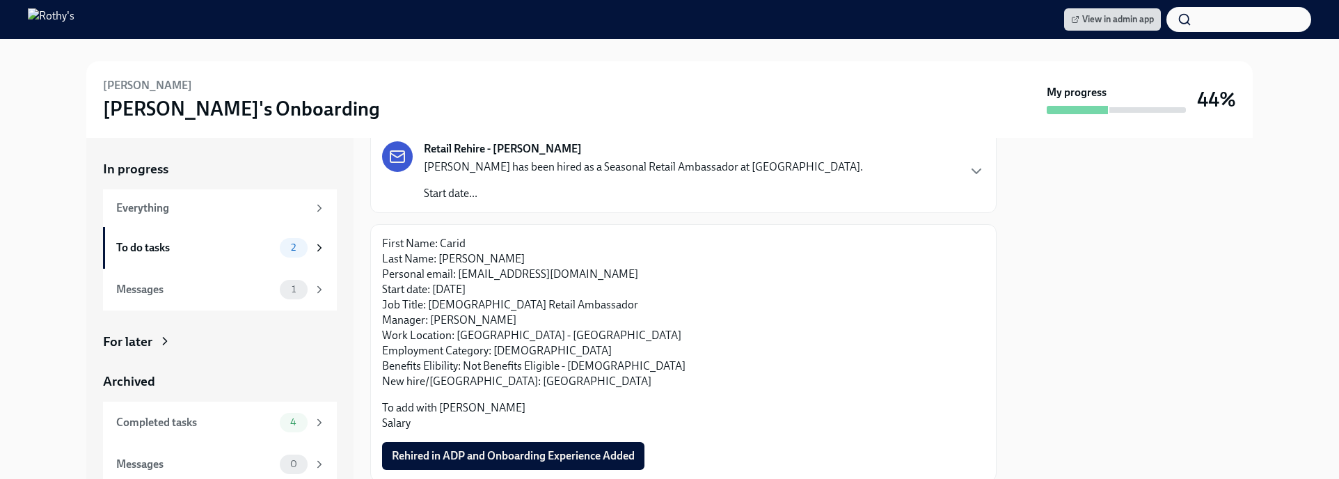
scroll to position [137, 0]
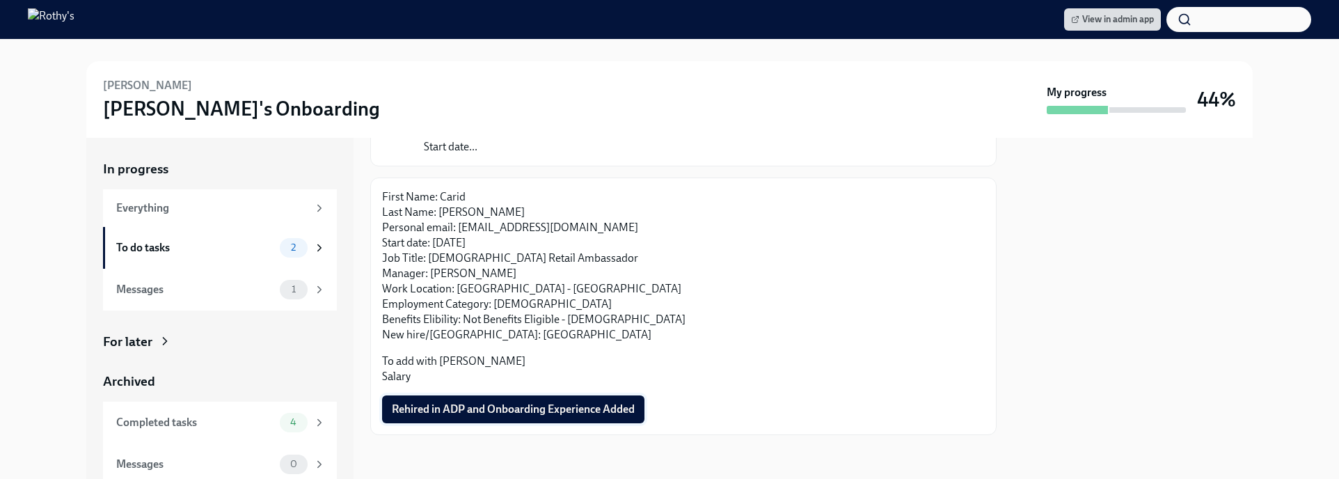
click at [450, 413] on span "Rehired in ADP and Onboarding Experience Added" at bounding box center [513, 409] width 243 height 14
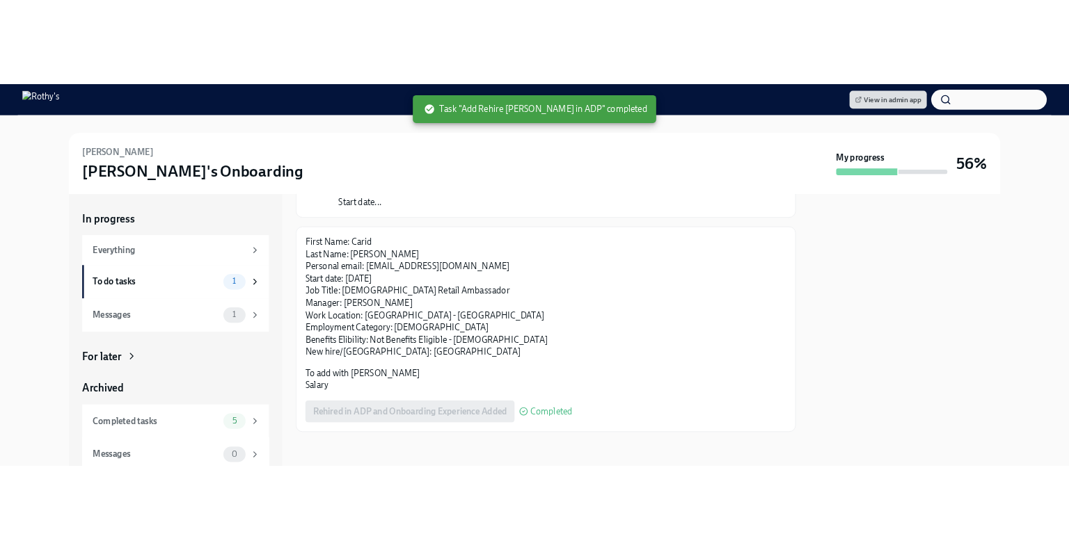
scroll to position [81, 0]
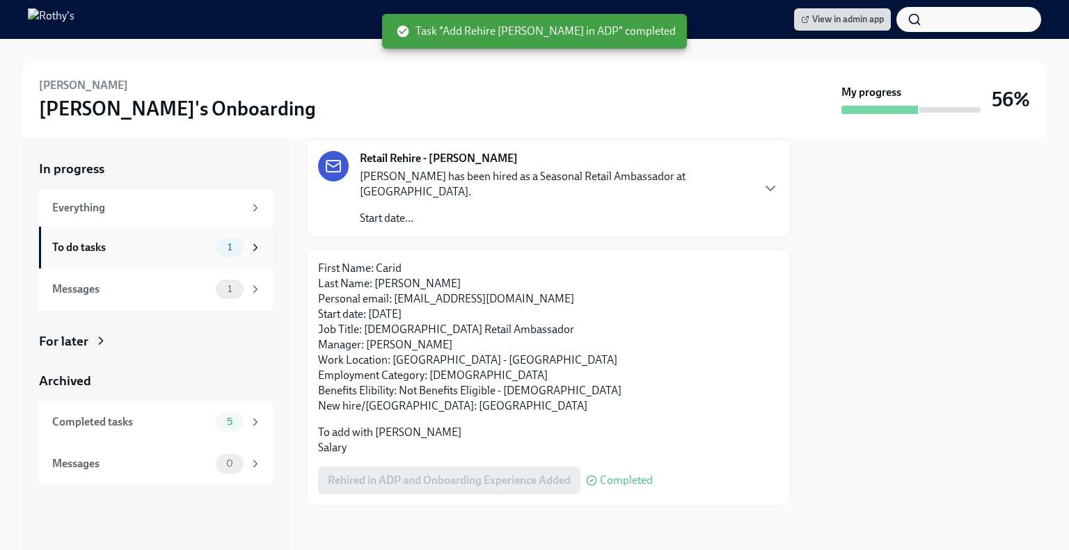
click at [171, 253] on div "To do tasks" at bounding box center [131, 247] width 158 height 15
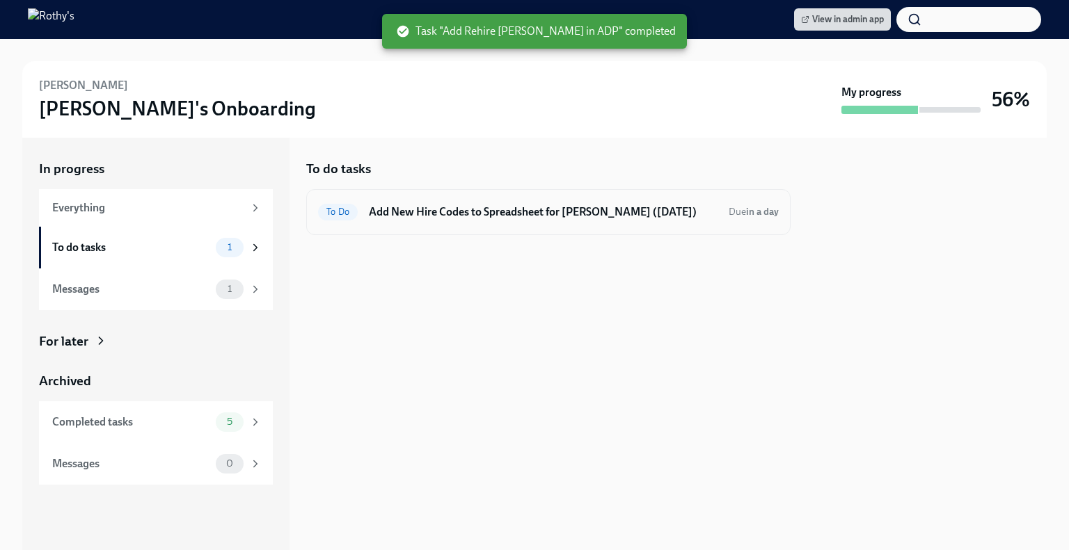
click at [434, 231] on div "To Do Add New Hire Codes to Spreadsheet for Carid Santos (08/30/2025) Due in a …" at bounding box center [548, 212] width 484 height 46
click at [438, 215] on h6 "Add New Hire Codes to Spreadsheet for Carid Santos (08/30/2025)" at bounding box center [543, 212] width 349 height 15
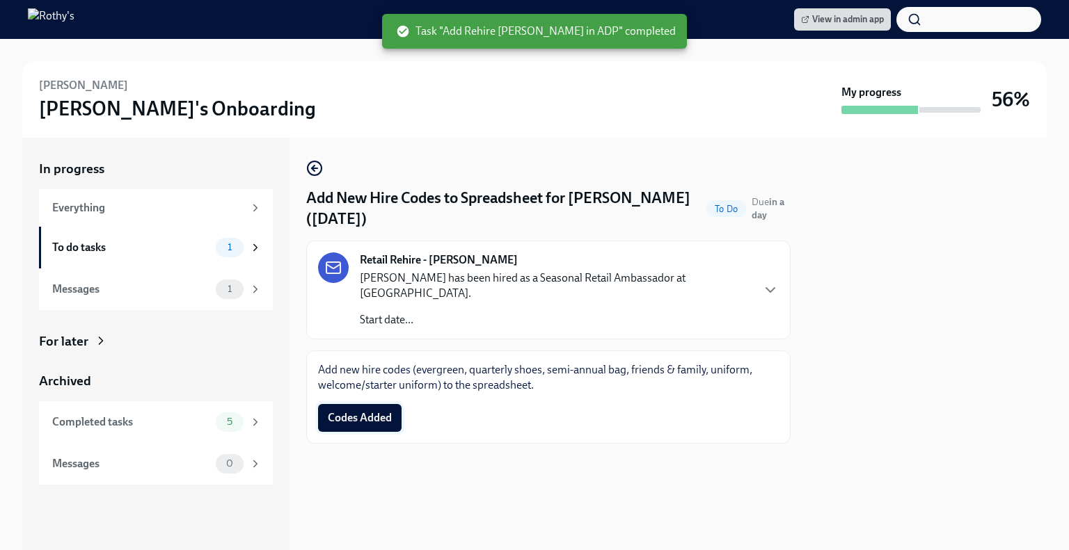
click at [358, 418] on span "Codes Added" at bounding box center [360, 418] width 64 height 14
